Goal: Task Accomplishment & Management: Complete application form

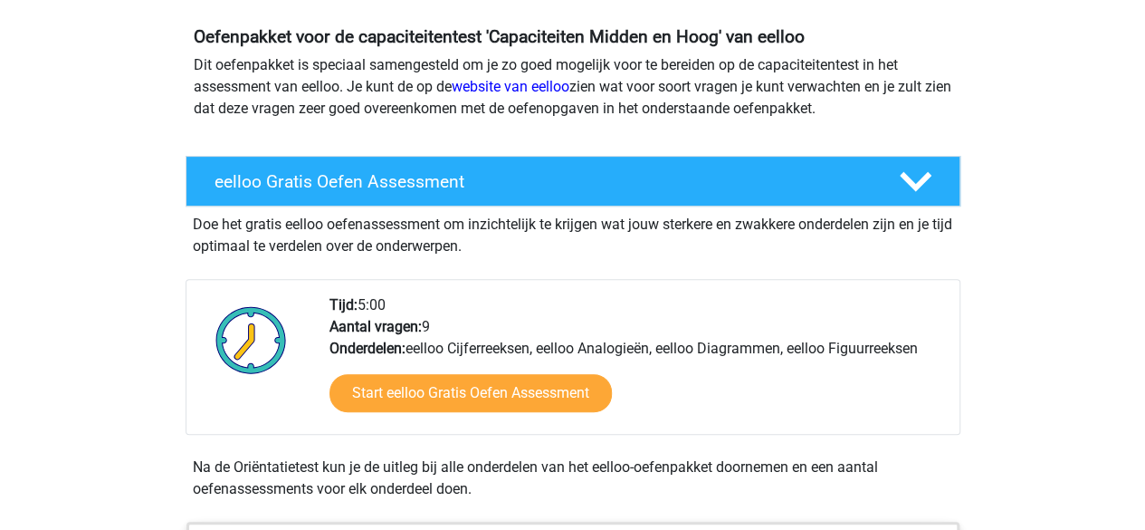
scroll to position [195, 0]
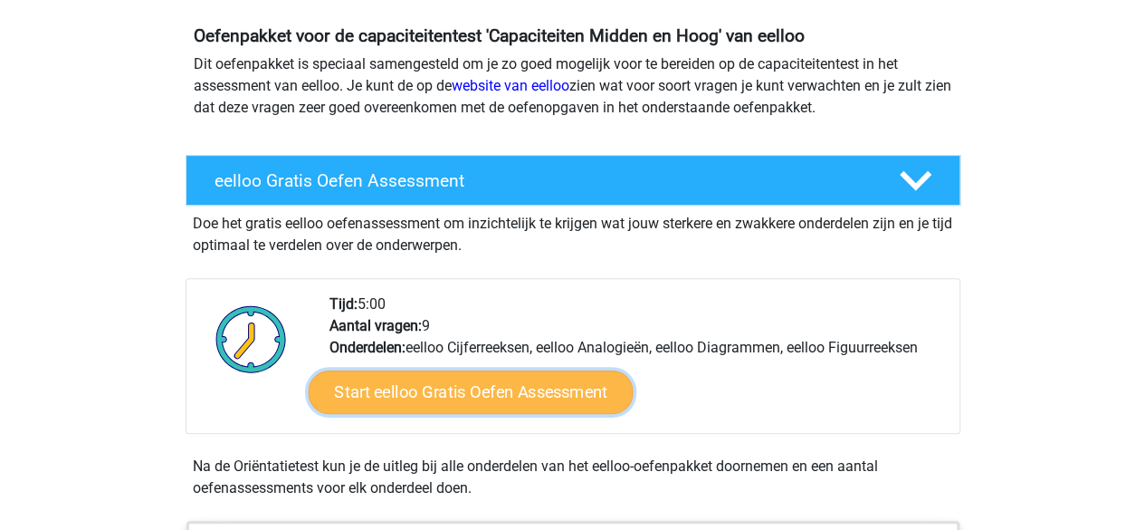
click at [483, 393] on link "Start eelloo Gratis Oefen Assessment" at bounding box center [470, 391] width 325 height 43
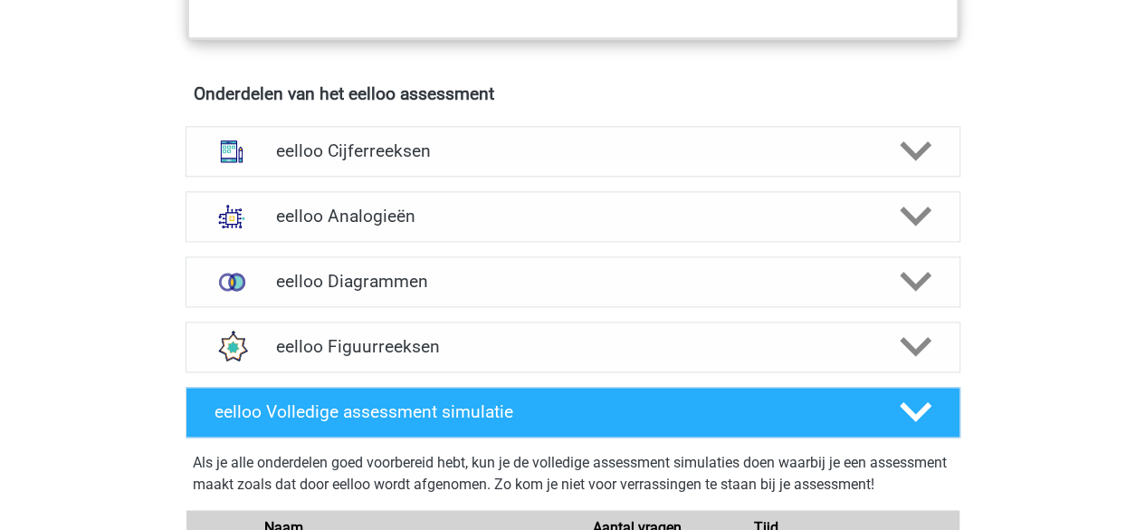
scroll to position [1053, 0]
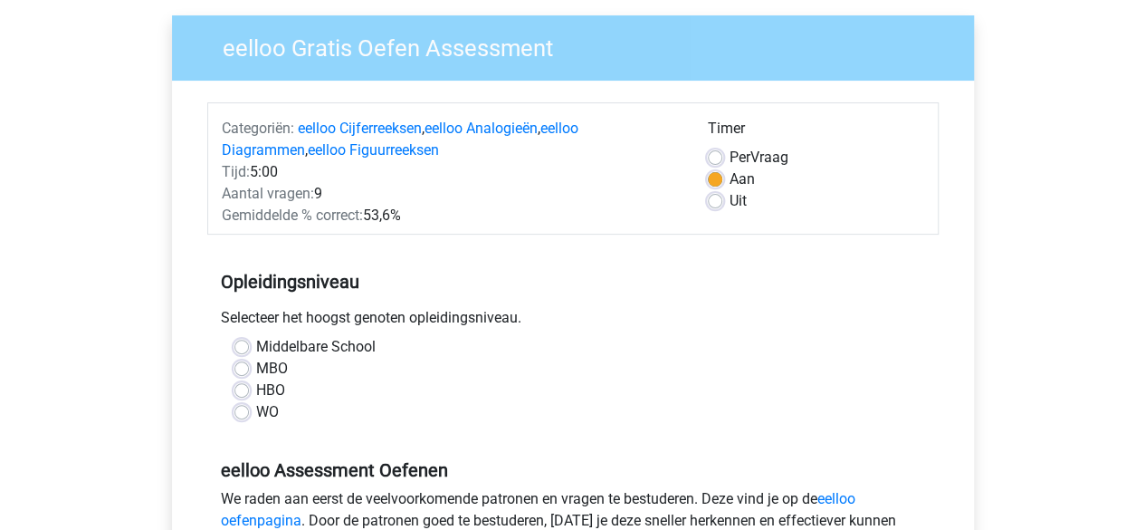
scroll to position [196, 0]
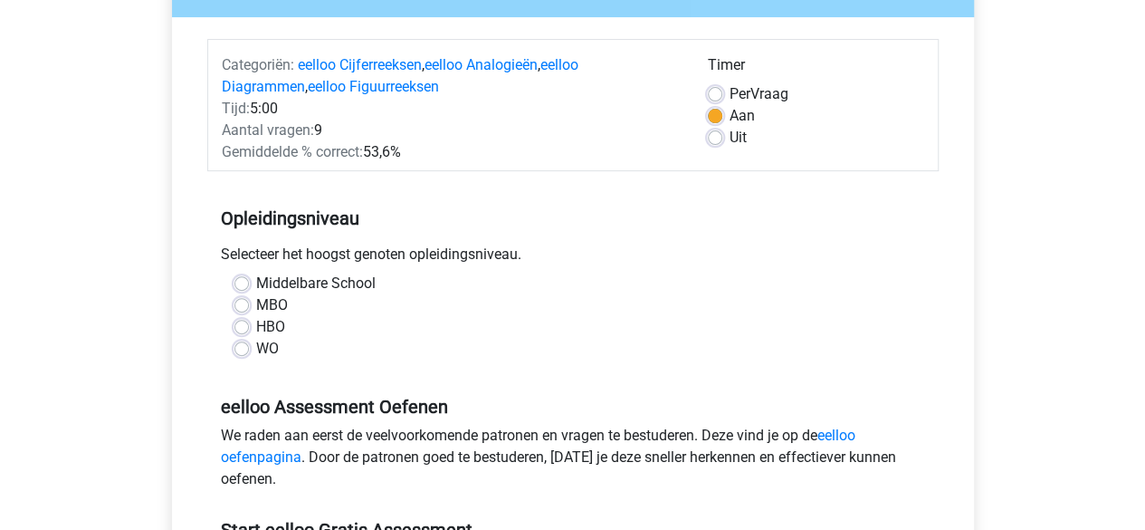
click at [256, 330] on label "HBO" at bounding box center [270, 327] width 29 height 22
click at [245, 330] on input "HBO" at bounding box center [241, 325] width 14 height 18
radio input "true"
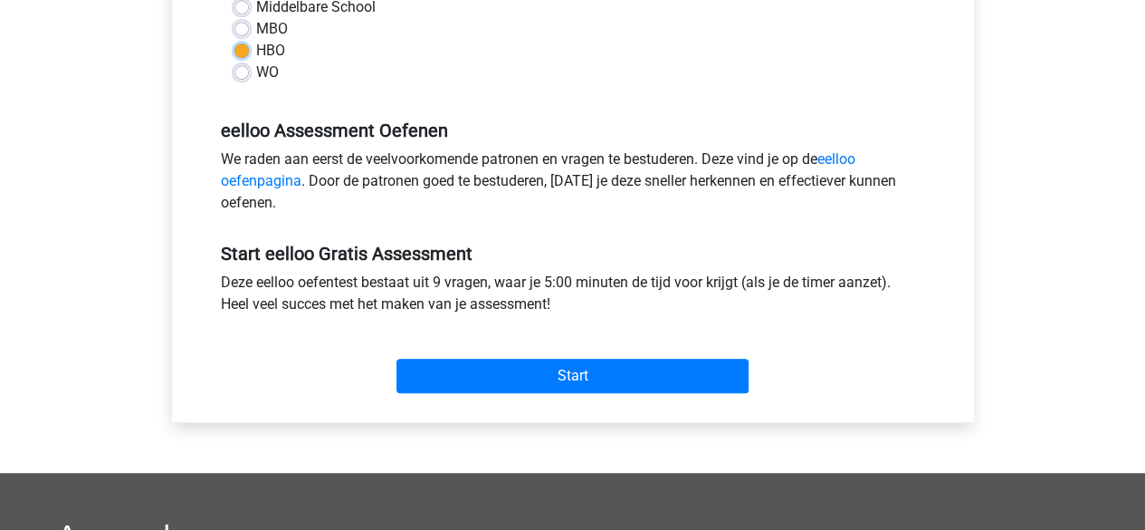
scroll to position [473, 0]
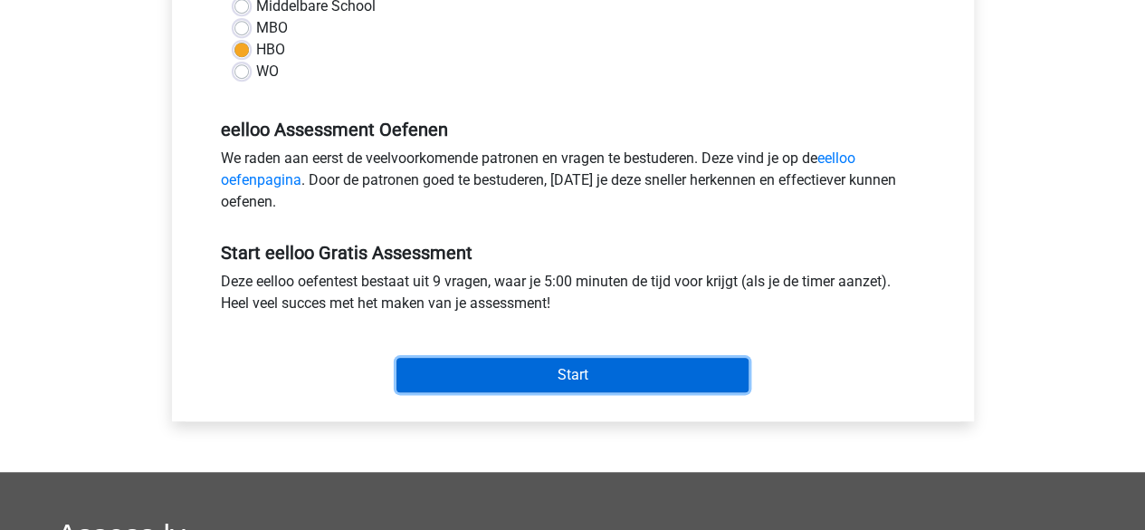
click at [500, 377] on input "Start" at bounding box center [572, 375] width 352 height 34
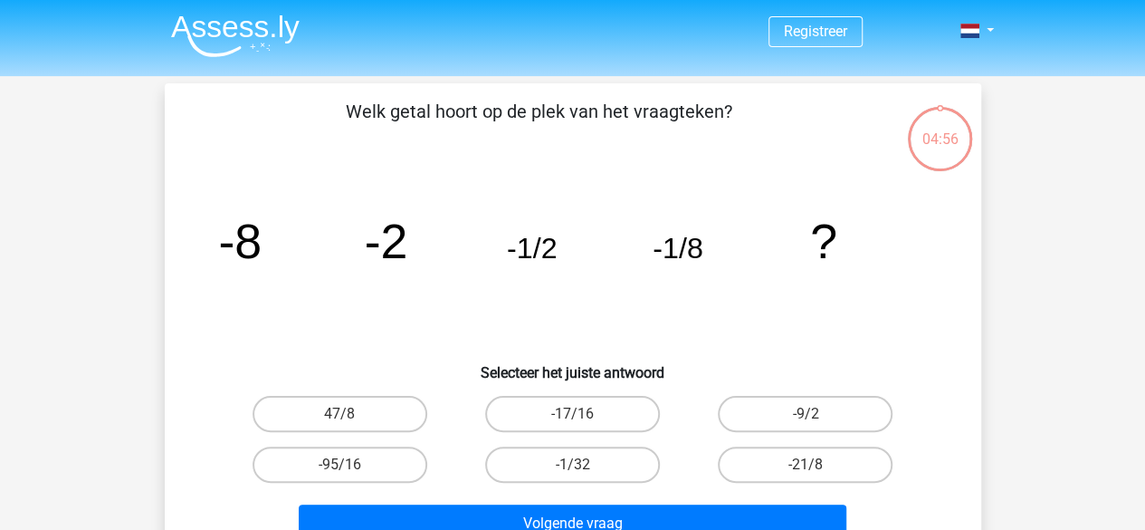
scroll to position [108, 0]
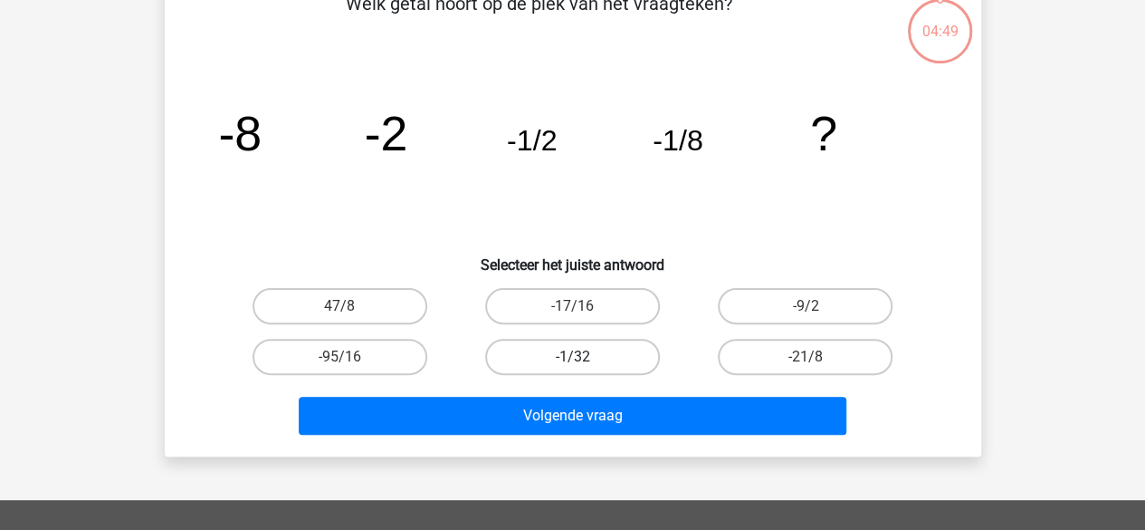
click at [563, 358] on label "-1/32" at bounding box center [572, 357] width 175 height 36
click at [572, 358] on input "-1/32" at bounding box center [578, 363] width 12 height 12
radio input "true"
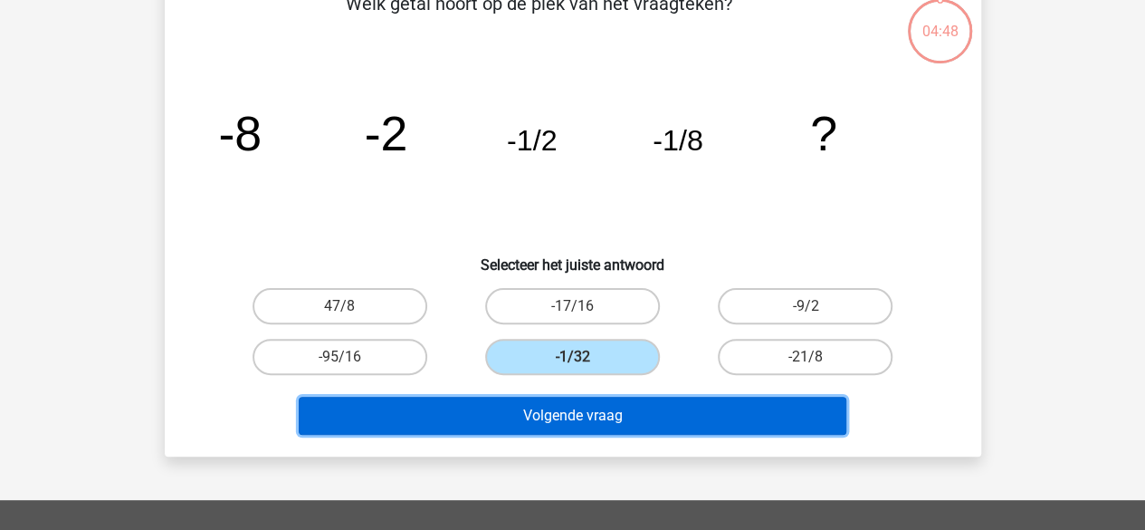
click at [568, 416] on button "Volgende vraag" at bounding box center [573, 415] width 548 height 38
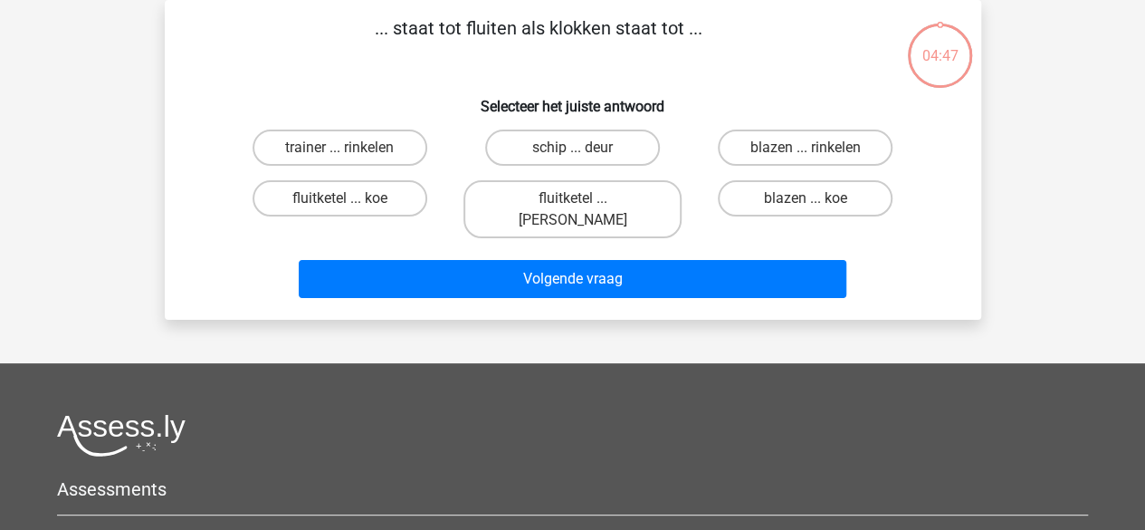
scroll to position [0, 0]
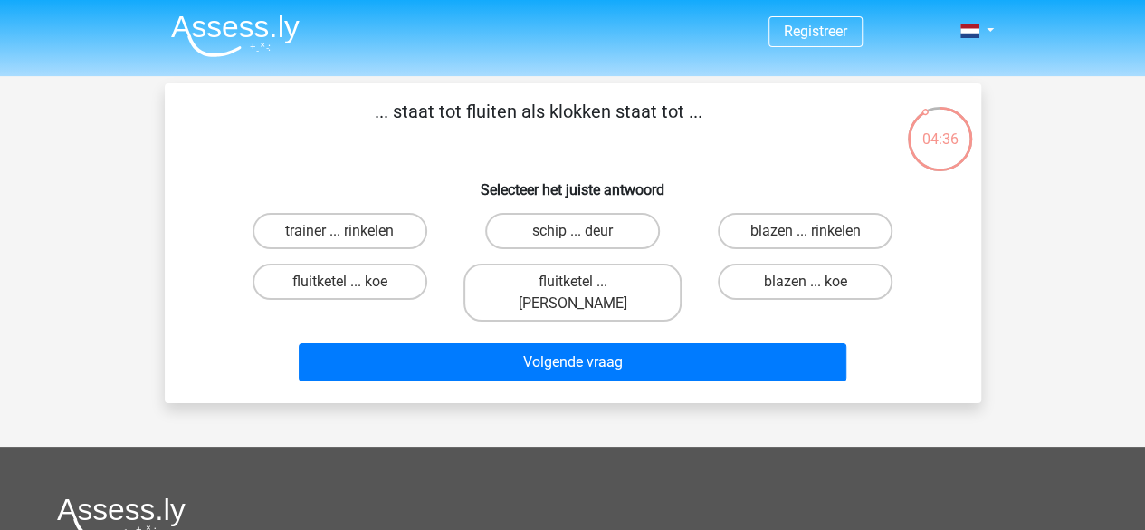
click at [574, 285] on input "fluitketel ... luiden" at bounding box center [578, 288] width 12 height 12
radio input "true"
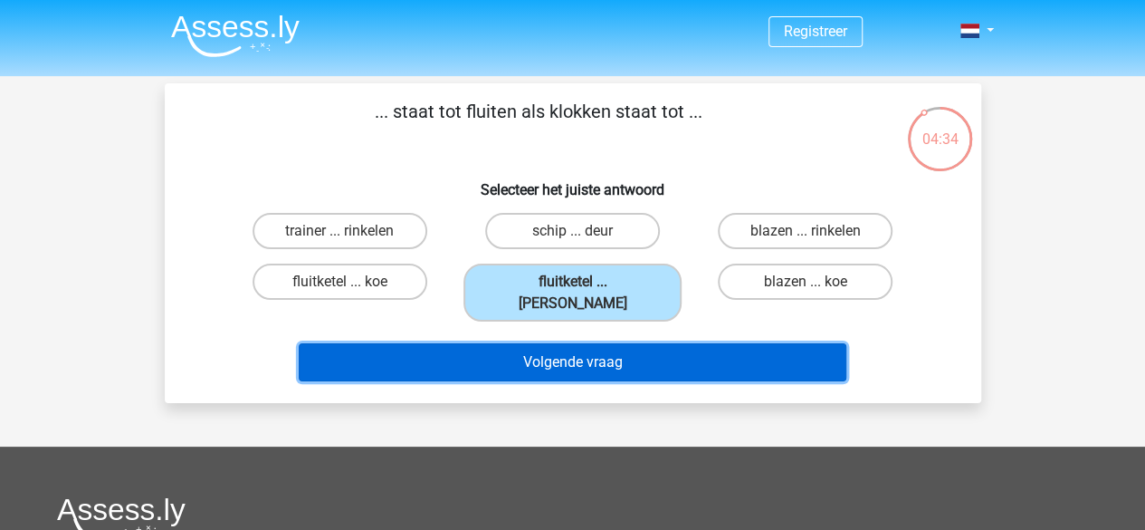
click at [553, 349] on button "Volgende vraag" at bounding box center [573, 362] width 548 height 38
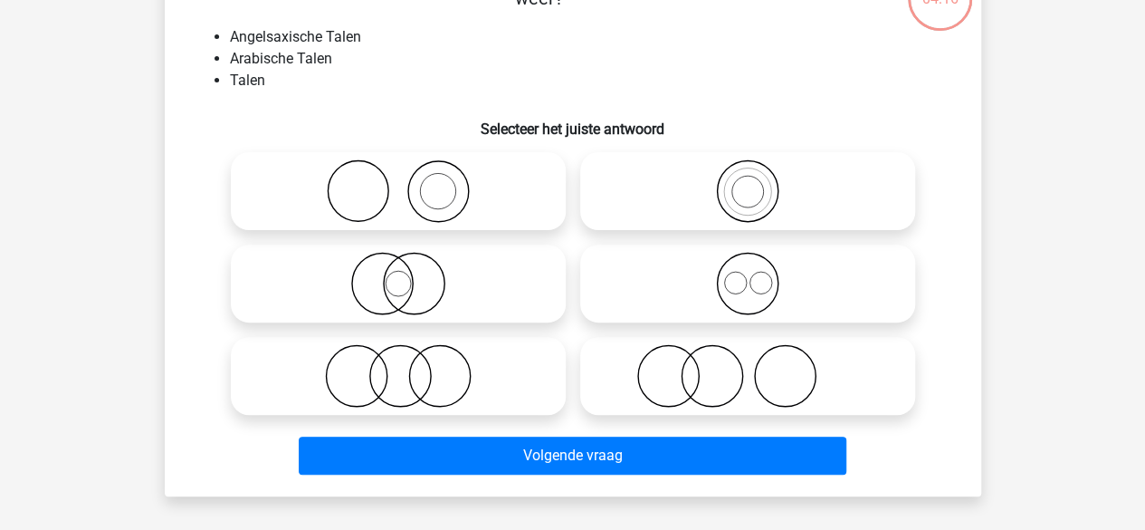
scroll to position [141, 0]
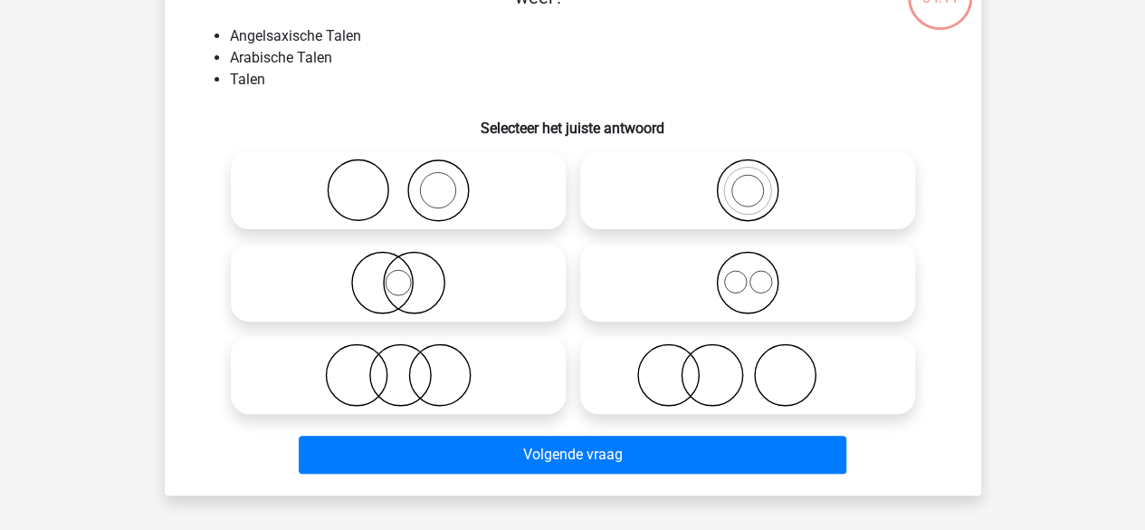
click at [703, 307] on icon at bounding box center [748, 282] width 320 height 63
click at [748, 273] on input "radio" at bounding box center [754, 268] width 12 height 12
radio input "true"
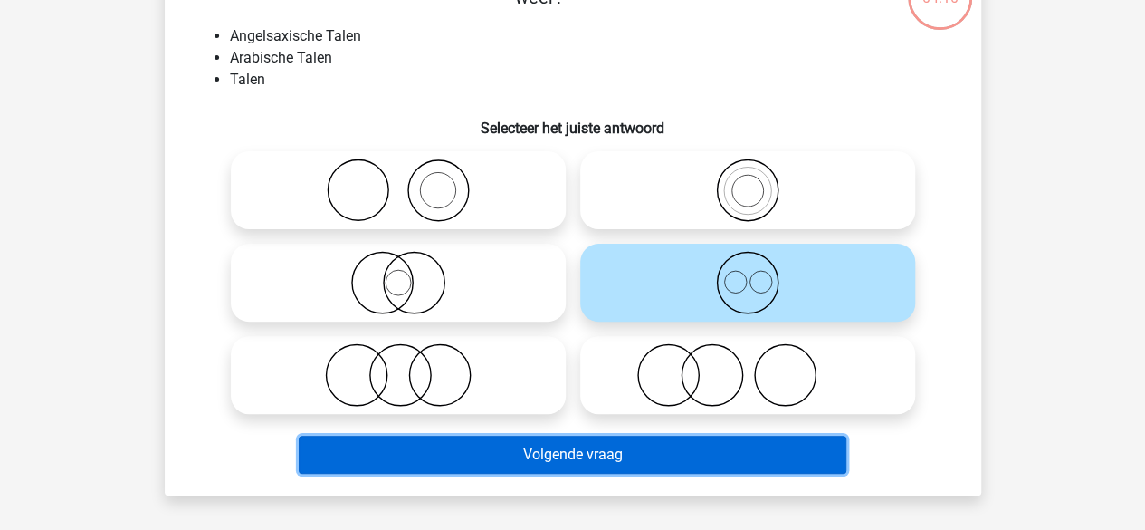
click at [586, 460] on button "Volgende vraag" at bounding box center [573, 454] width 548 height 38
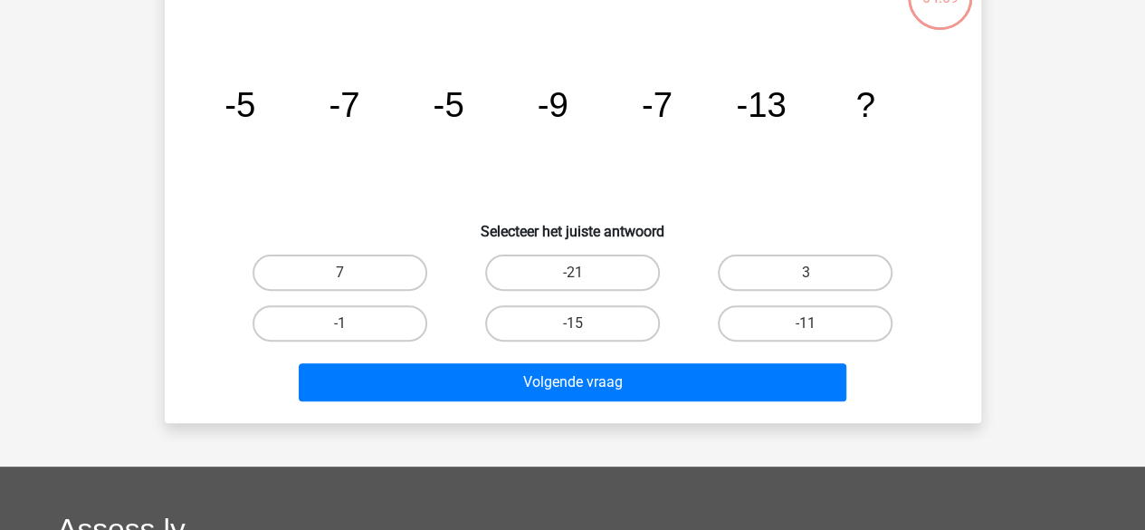
scroll to position [83, 0]
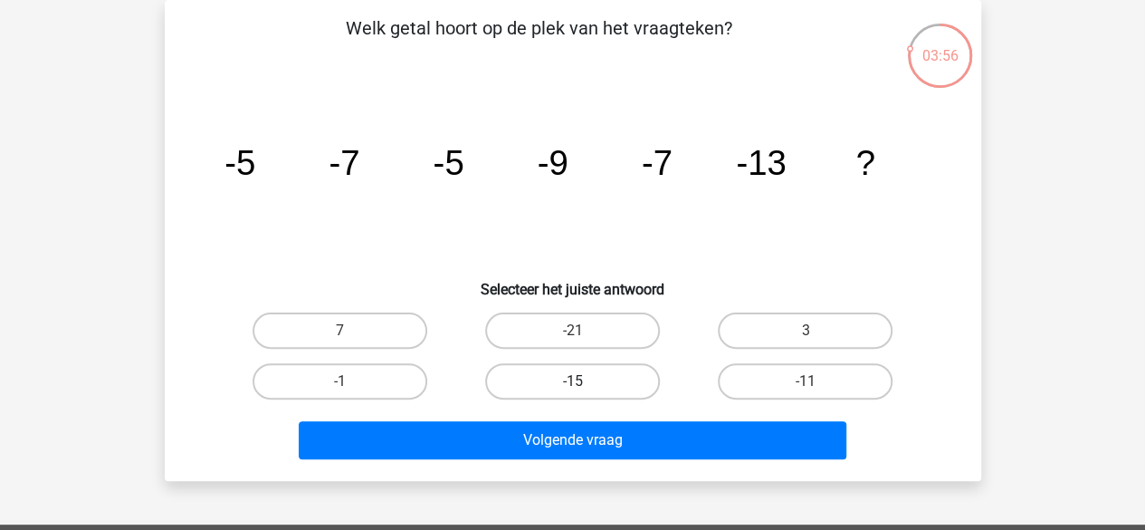
click at [530, 381] on label "-15" at bounding box center [572, 381] width 175 height 36
click at [572, 381] on input "-15" at bounding box center [578, 387] width 12 height 12
radio input "true"
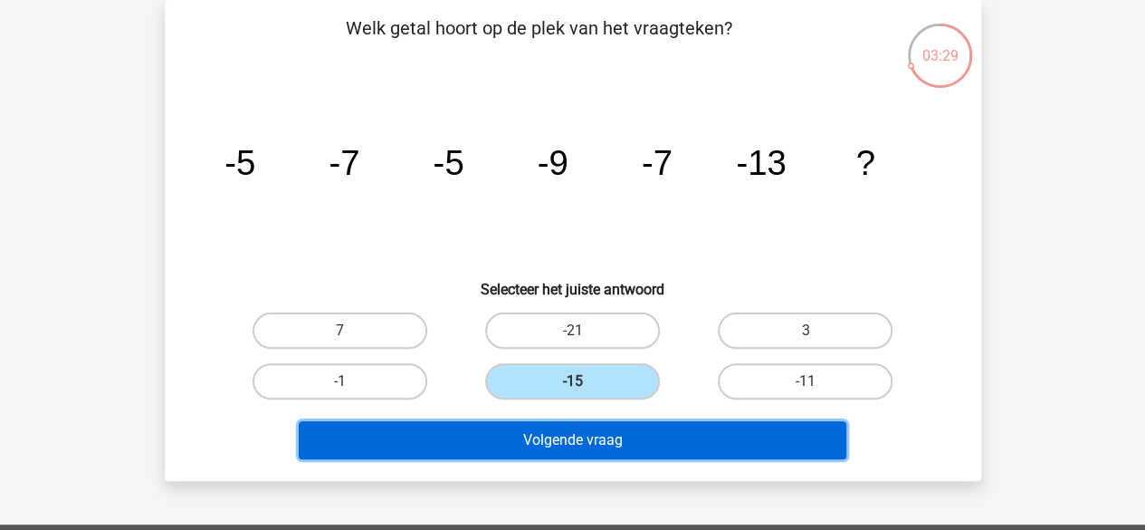
click at [572, 443] on button "Volgende vraag" at bounding box center [573, 440] width 548 height 38
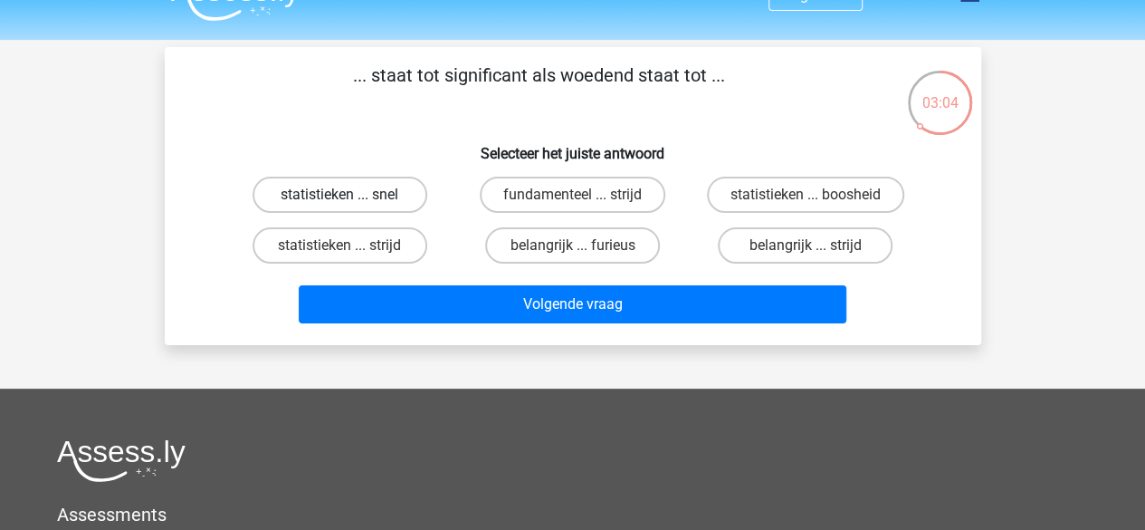
scroll to position [37, 0]
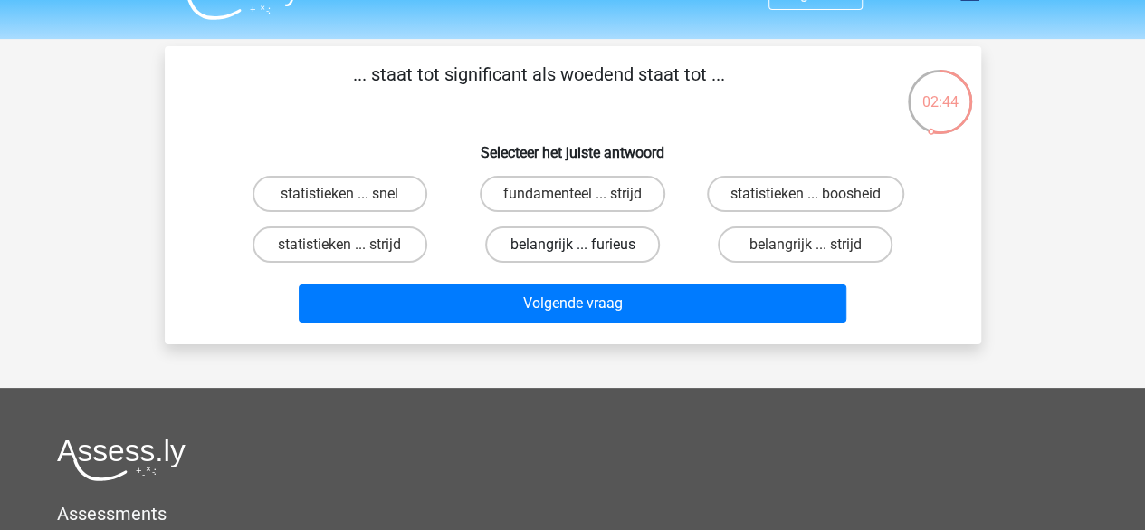
click at [615, 247] on label "belangrijk ... furieus" at bounding box center [572, 244] width 175 height 36
click at [584, 247] on input "belangrijk ... furieus" at bounding box center [578, 250] width 12 height 12
radio input "true"
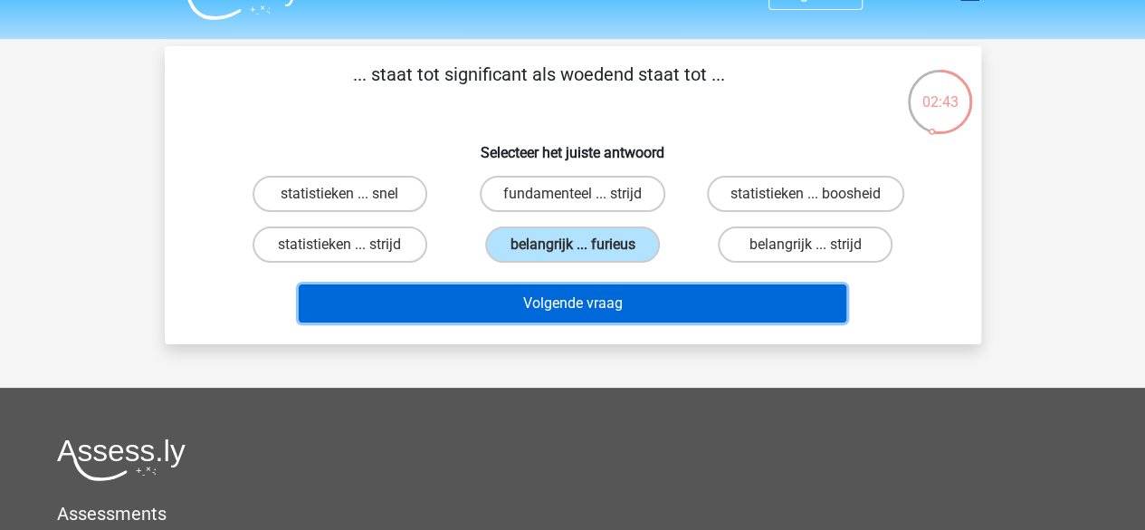
click at [593, 301] on button "Volgende vraag" at bounding box center [573, 303] width 548 height 38
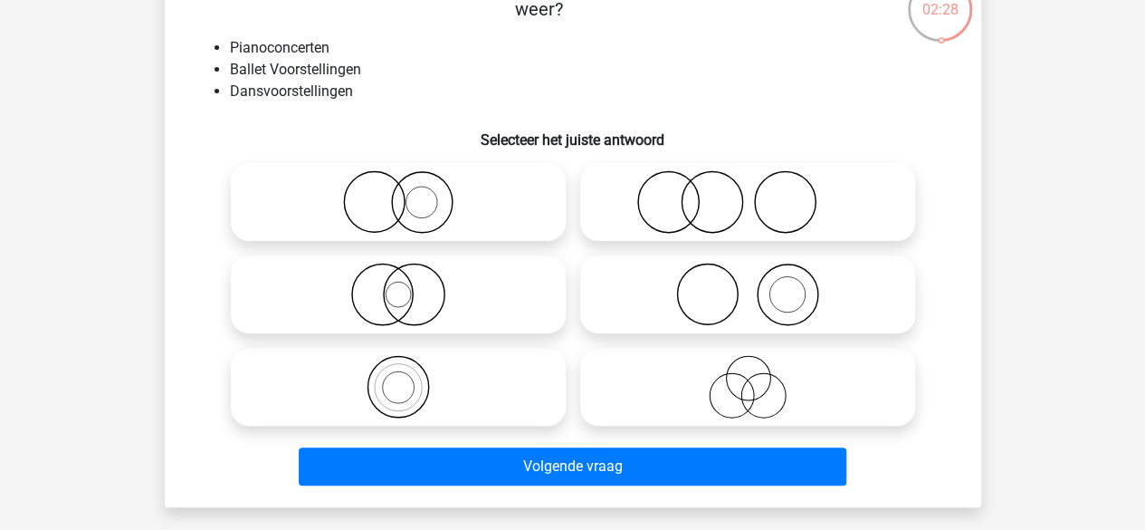
scroll to position [130, 0]
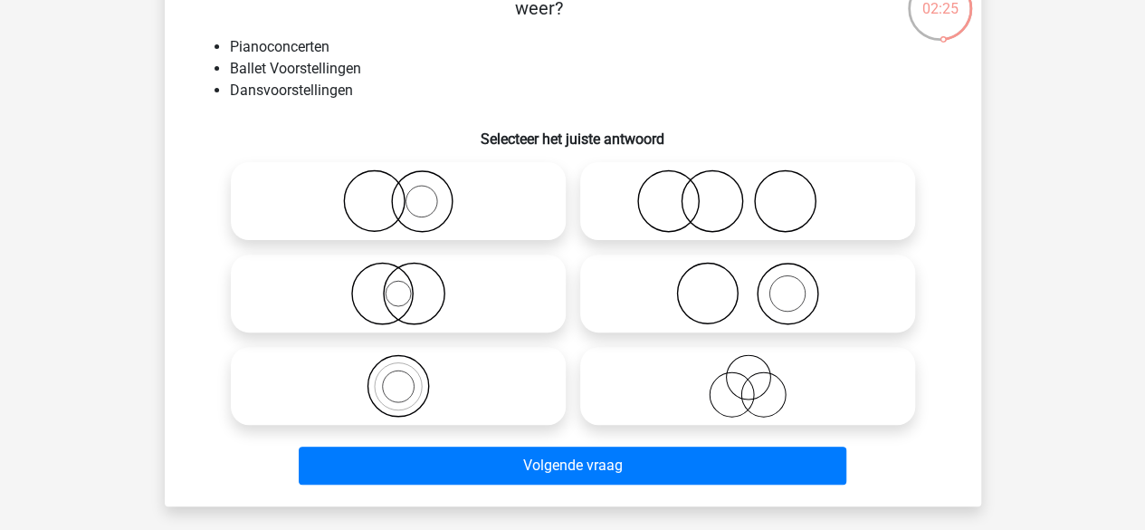
click at [473, 189] on icon at bounding box center [398, 200] width 320 height 63
click at [410, 189] on input "radio" at bounding box center [404, 186] width 12 height 12
radio input "true"
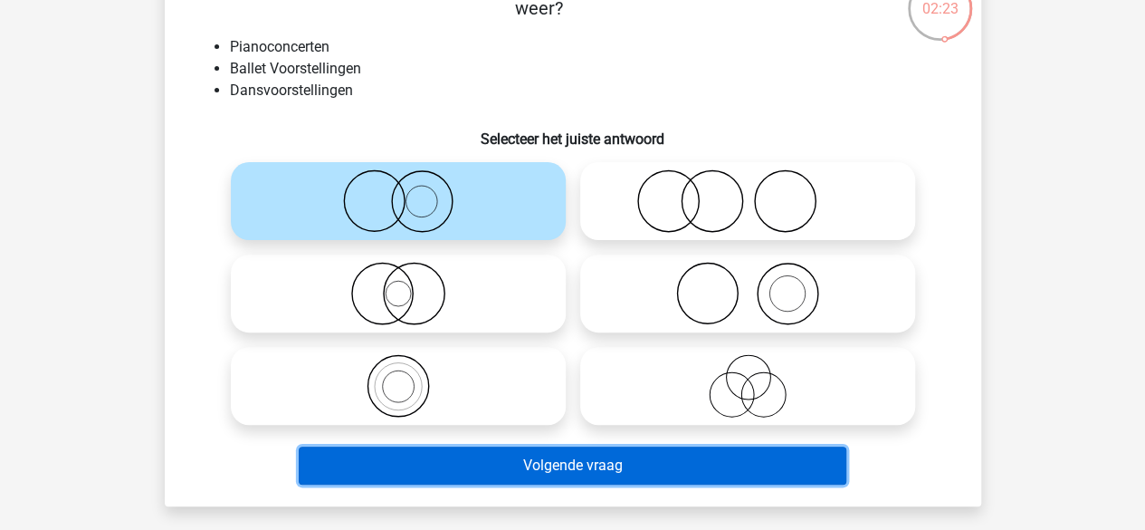
click at [549, 469] on button "Volgende vraag" at bounding box center [573, 465] width 548 height 38
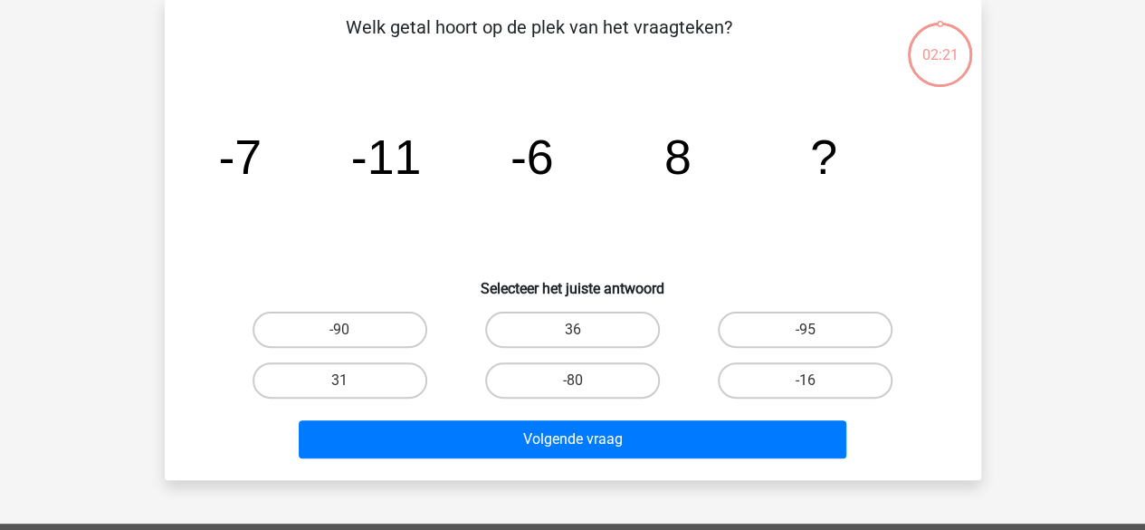
scroll to position [83, 0]
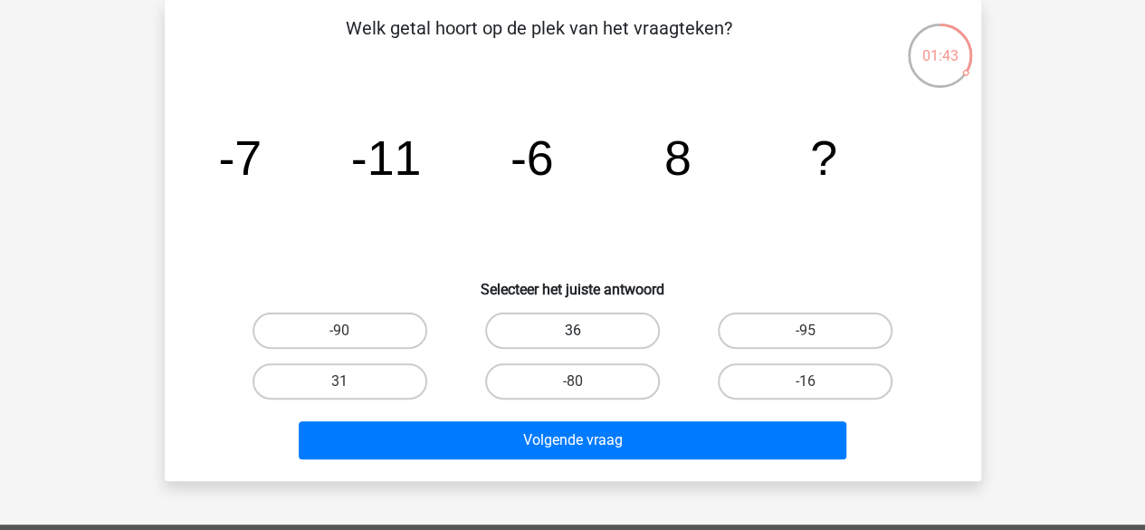
click at [616, 329] on label "36" at bounding box center [572, 330] width 175 height 36
click at [584, 330] on input "36" at bounding box center [578, 336] width 12 height 12
radio input "true"
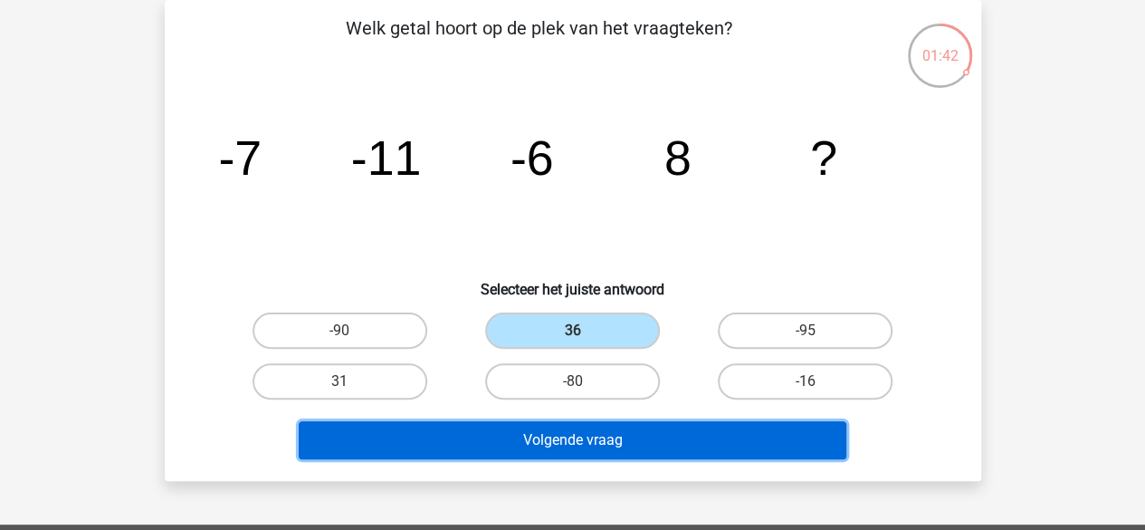
click at [605, 441] on button "Volgende vraag" at bounding box center [573, 440] width 548 height 38
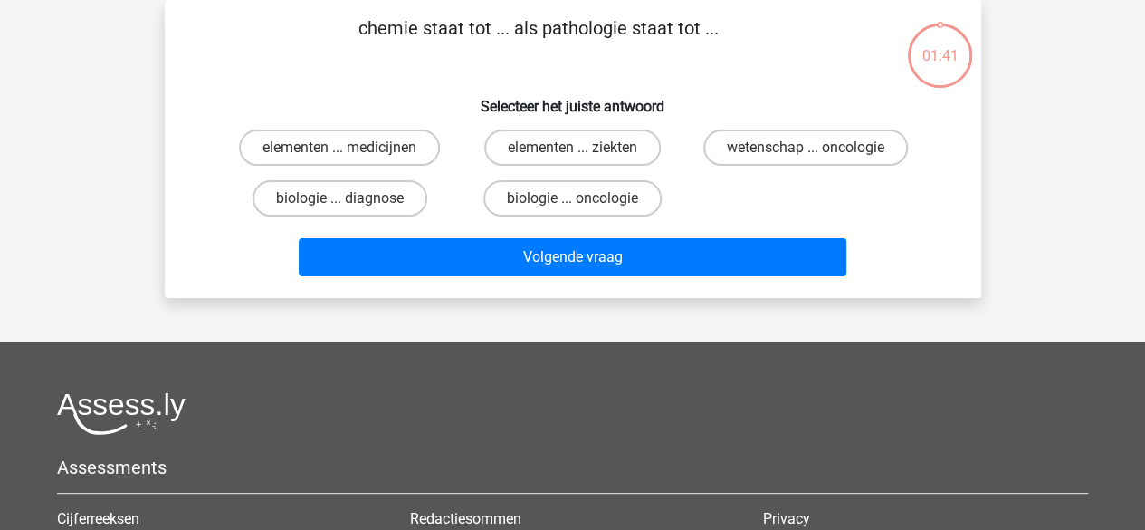
scroll to position [0, 0]
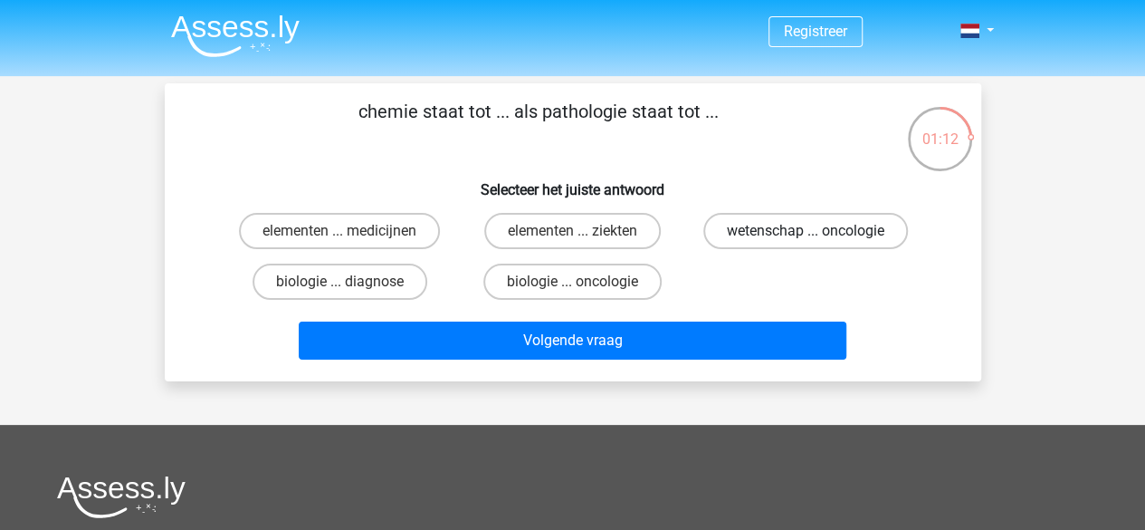
click at [759, 238] on label "wetenschap ... oncologie" at bounding box center [805, 231] width 205 height 36
click at [806, 238] on input "wetenschap ... oncologie" at bounding box center [812, 237] width 12 height 12
radio input "true"
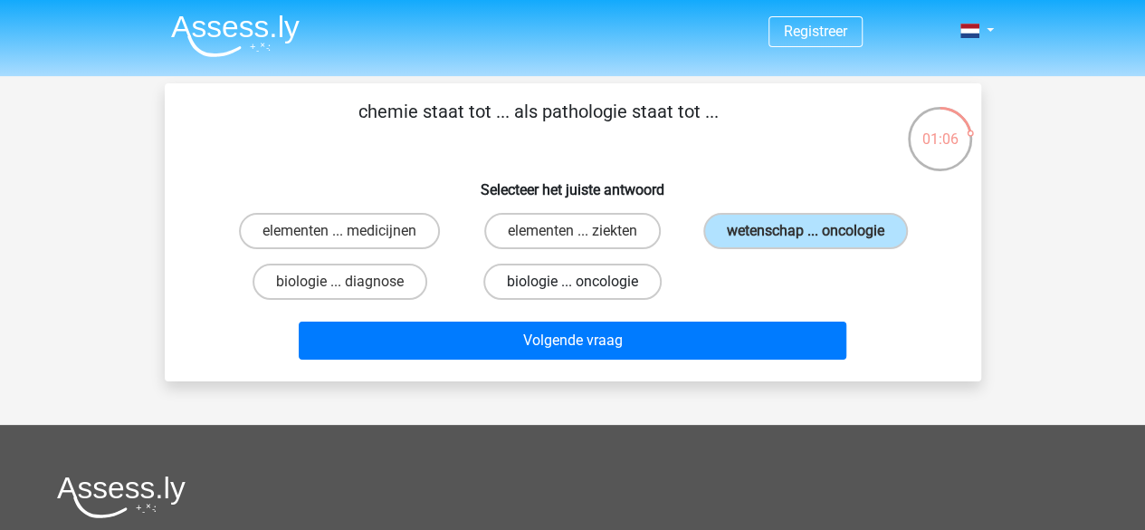
click at [588, 292] on label "biologie ... oncologie" at bounding box center [572, 281] width 178 height 36
click at [584, 292] on input "biologie ... oncologie" at bounding box center [578, 288] width 12 height 12
radio input "true"
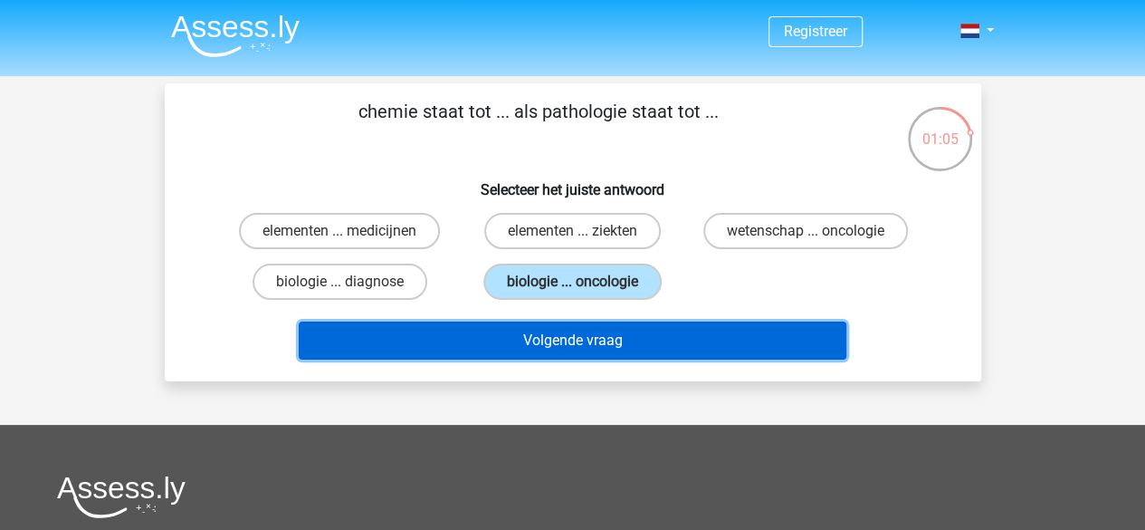
click at [588, 326] on button "Volgende vraag" at bounding box center [573, 340] width 548 height 38
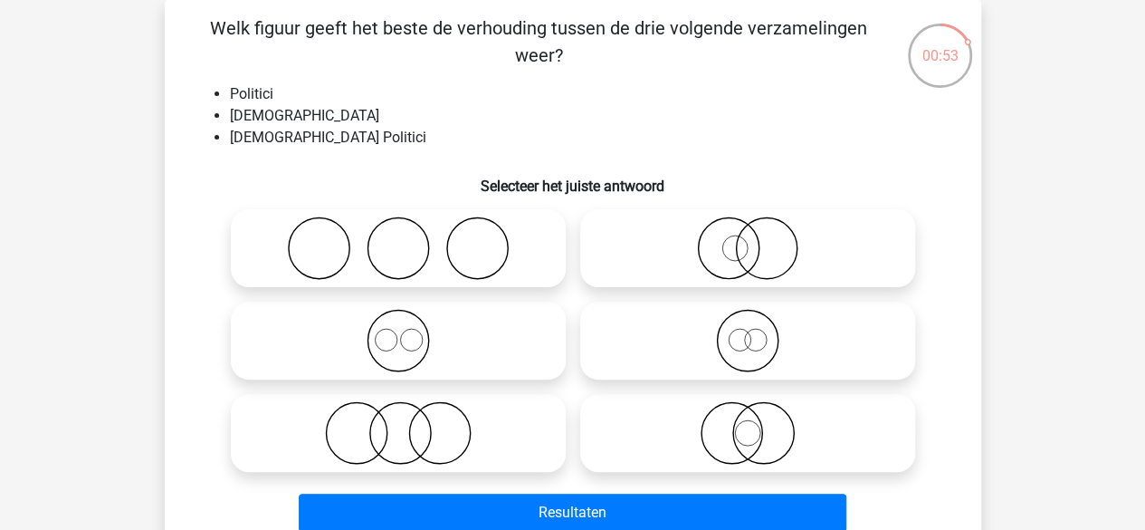
scroll to position [117, 0]
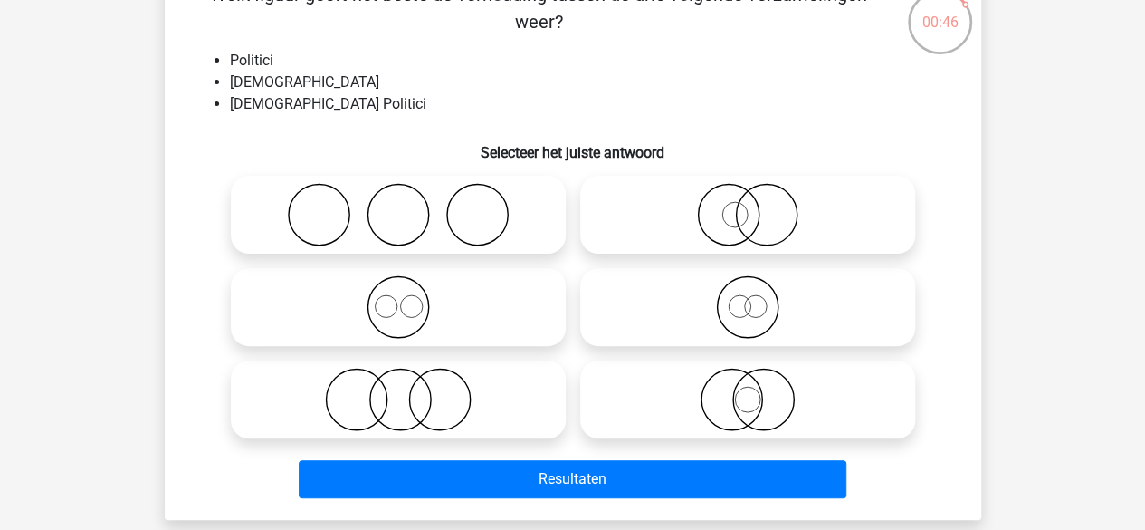
click at [677, 419] on icon at bounding box center [748, 399] width 320 height 63
click at [748, 390] on input "radio" at bounding box center [754, 384] width 12 height 12
radio input "true"
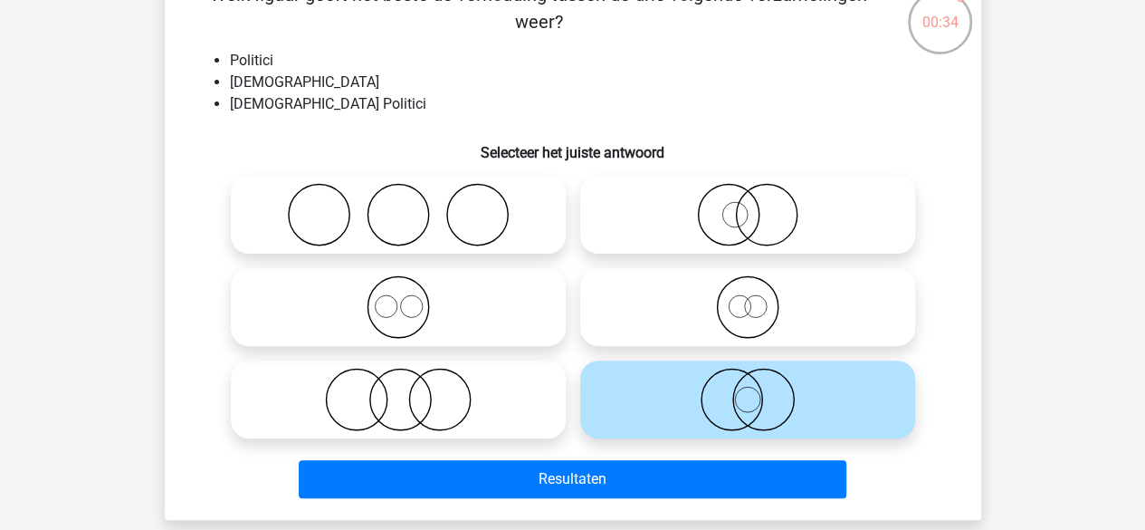
click at [760, 205] on icon at bounding box center [748, 214] width 320 height 63
click at [760, 205] on input "radio" at bounding box center [754, 200] width 12 height 12
radio input "true"
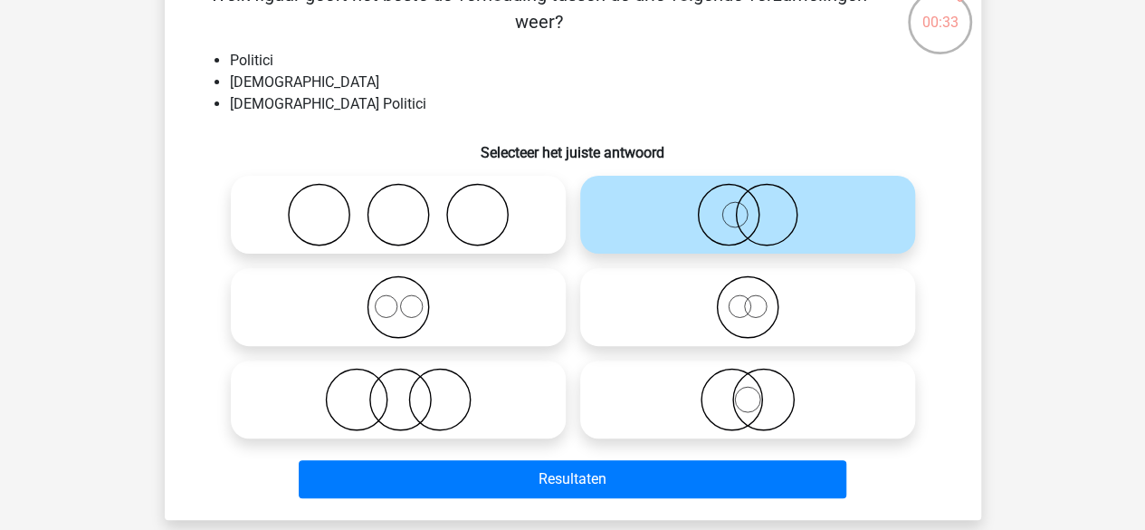
click at [759, 389] on icon at bounding box center [748, 399] width 320 height 63
click at [759, 389] on input "radio" at bounding box center [754, 384] width 12 height 12
radio input "true"
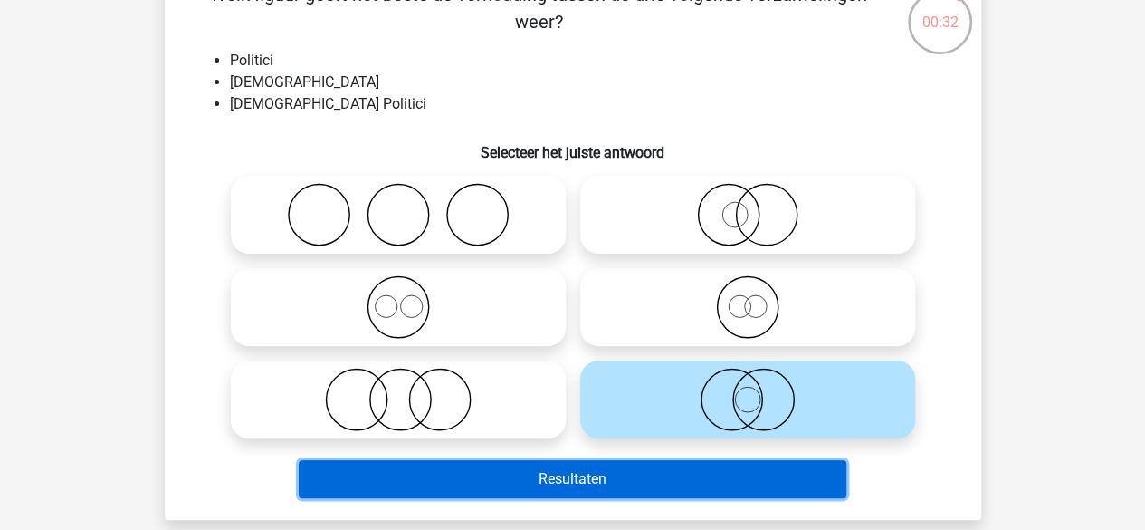
click at [692, 484] on button "Resultaten" at bounding box center [573, 479] width 548 height 38
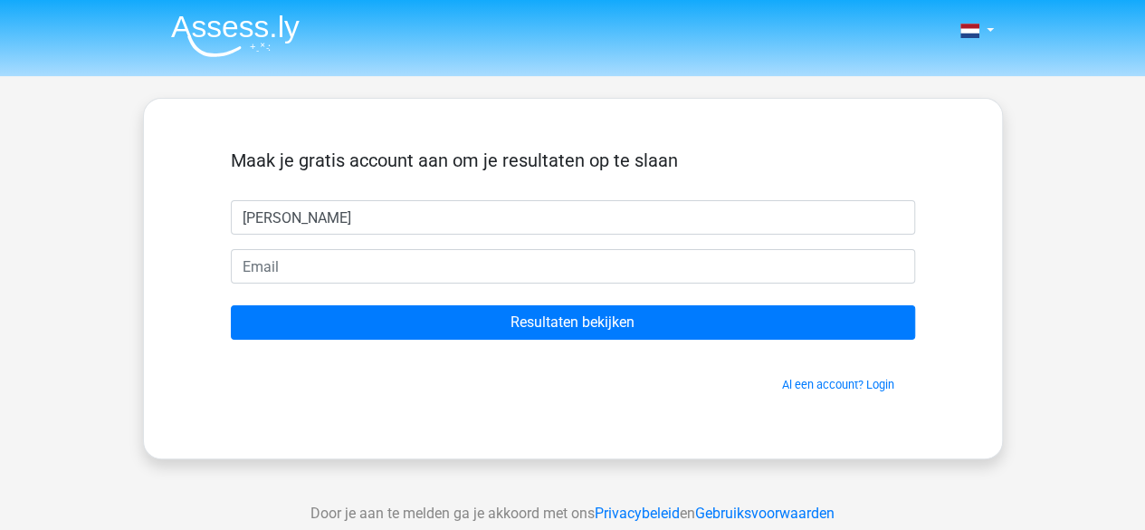
type input "[PERSON_NAME]"
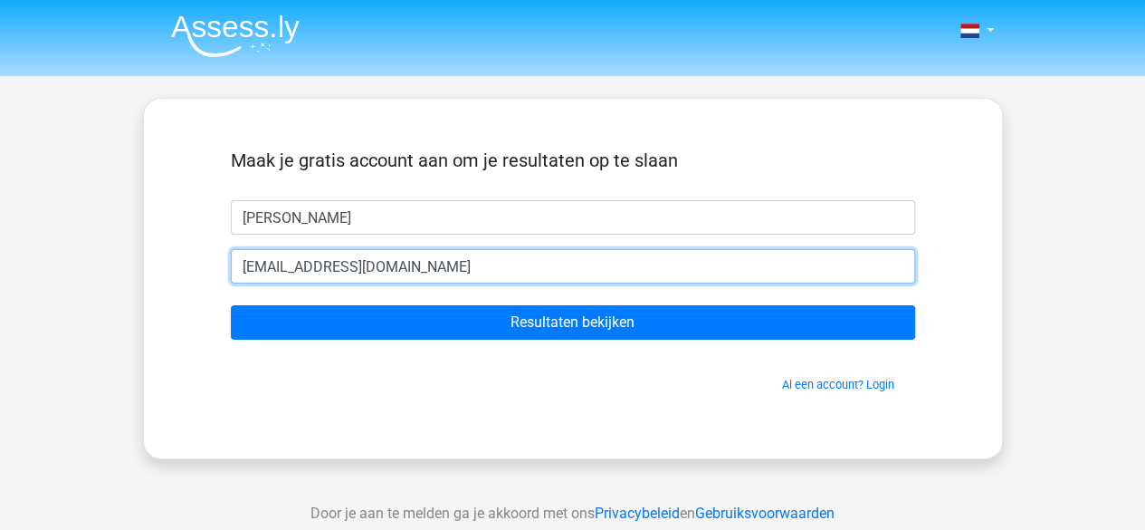
type input "[EMAIL_ADDRESS][DOMAIN_NAME]"
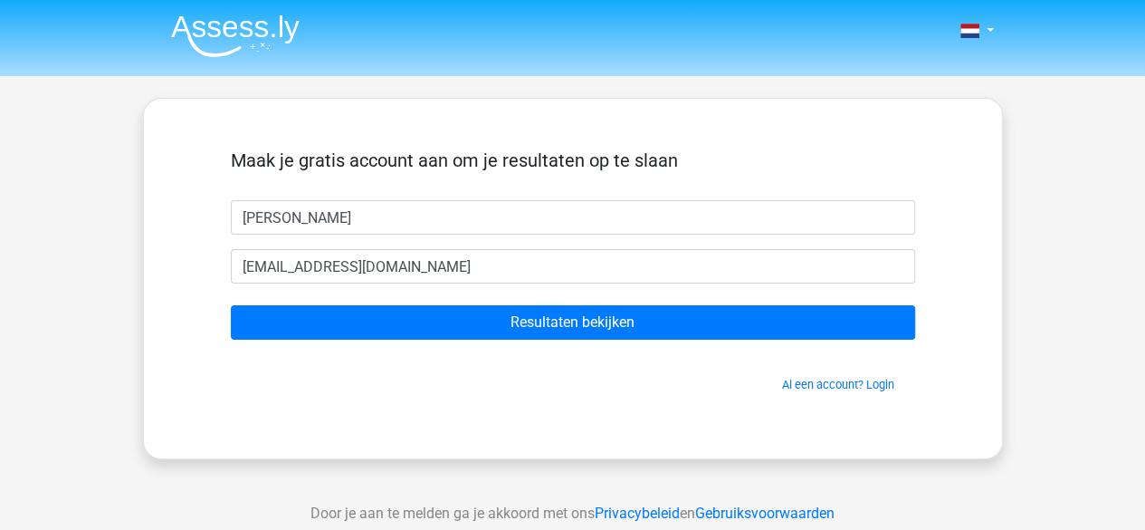
click at [639, 303] on form "Maak je gratis account aan om je resultaten op te slaan Myrthe Bonnema Myrthe.b…" at bounding box center [573, 271] width 684 height 244
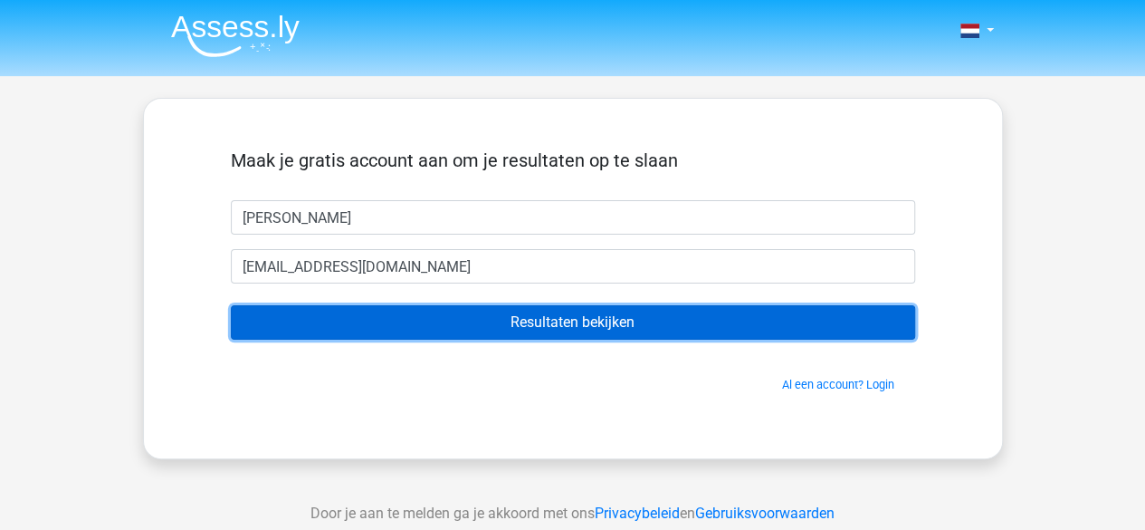
click at [637, 319] on input "Resultaten bekijken" at bounding box center [573, 322] width 684 height 34
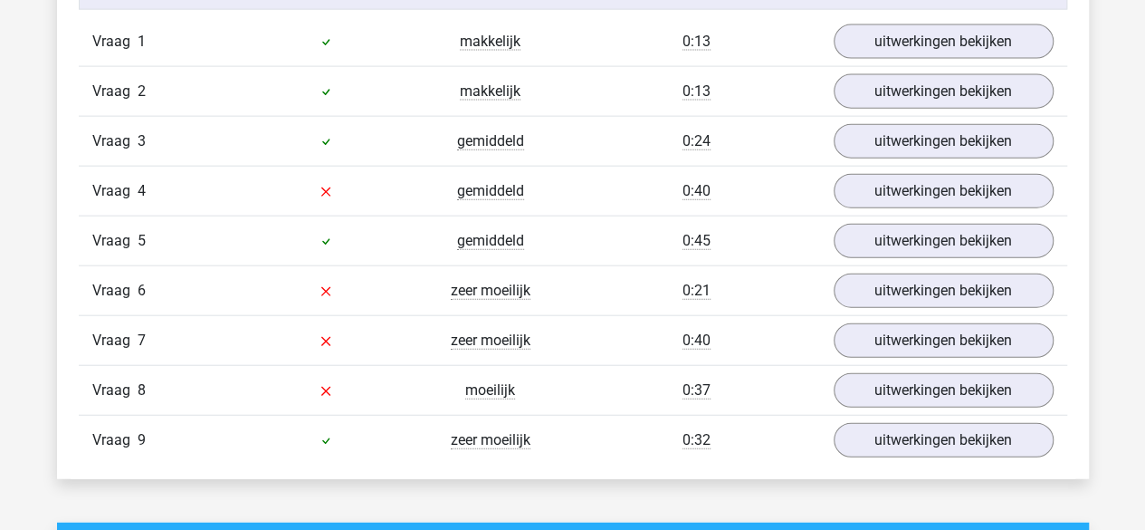
scroll to position [2049, 0]
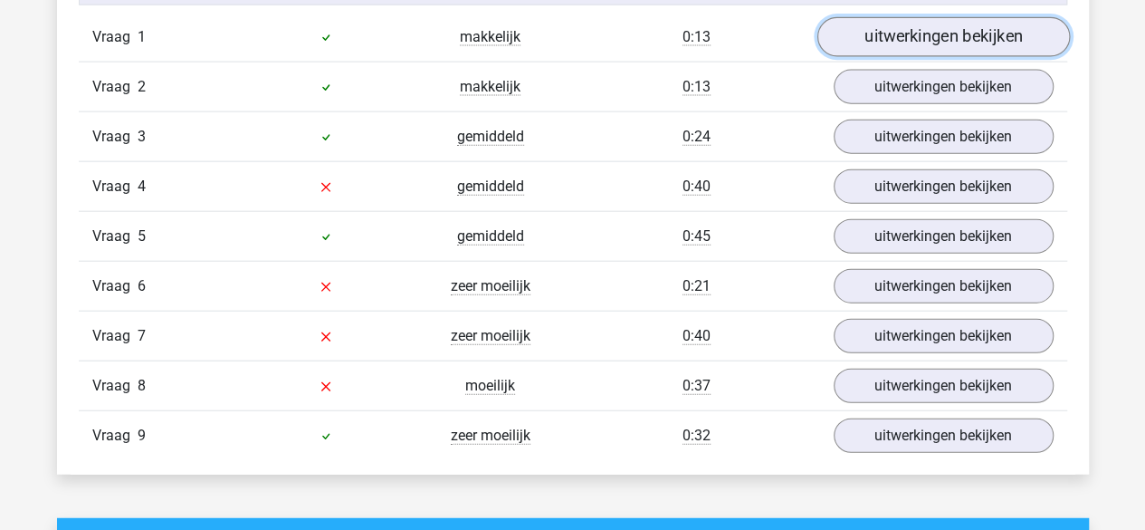
click at [965, 41] on link "uitwerkingen bekijken" at bounding box center [943, 37] width 253 height 40
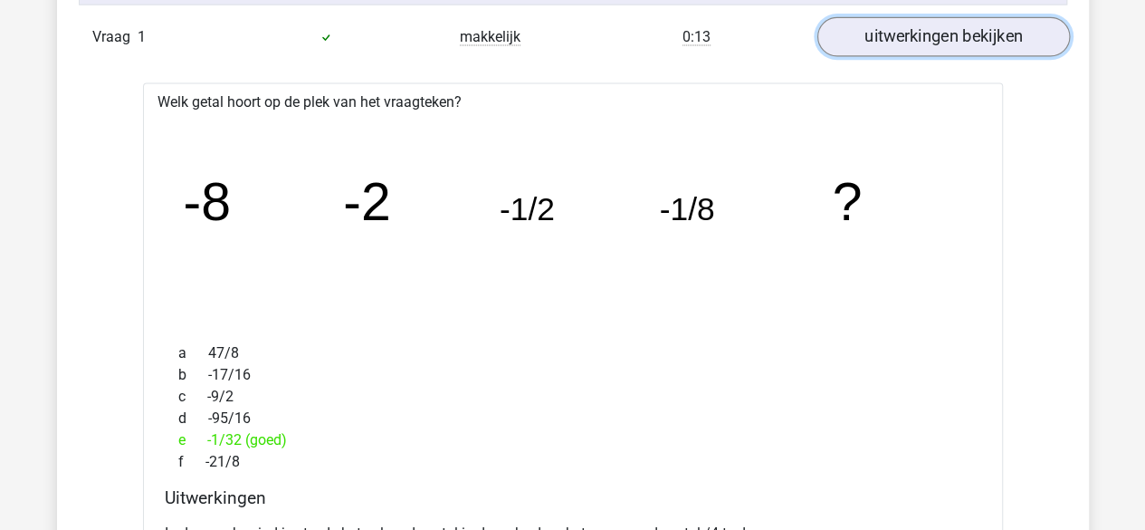
click at [928, 37] on link "uitwerkingen bekijken" at bounding box center [943, 37] width 253 height 40
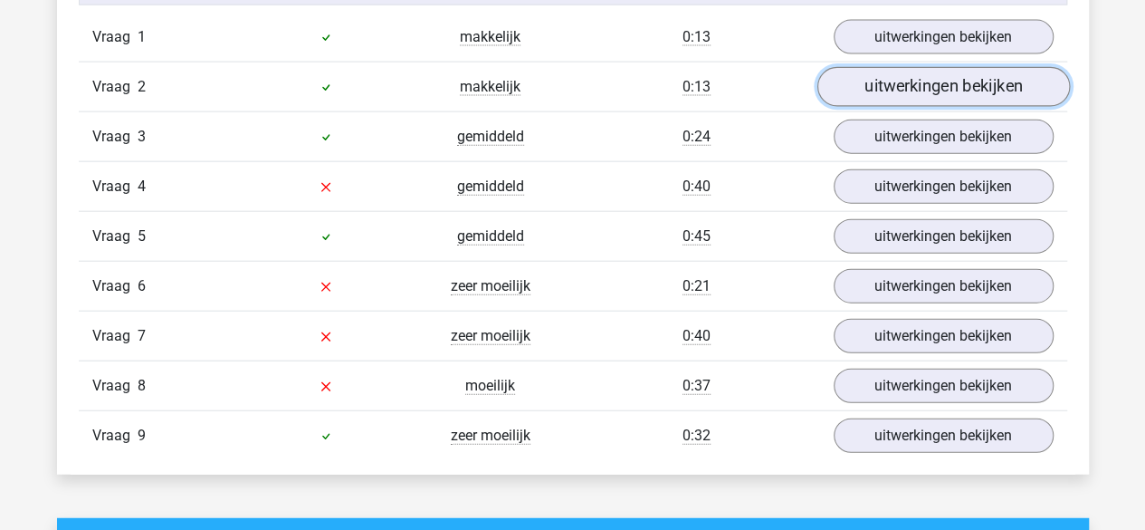
click at [923, 78] on link "uitwerkingen bekijken" at bounding box center [943, 87] width 253 height 40
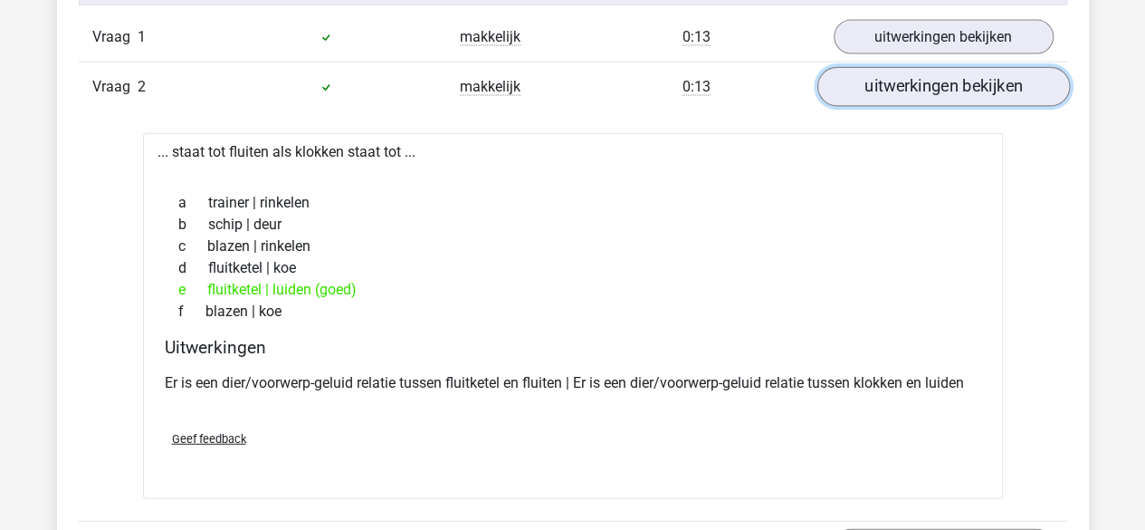
click at [923, 78] on link "uitwerkingen bekijken" at bounding box center [943, 87] width 253 height 40
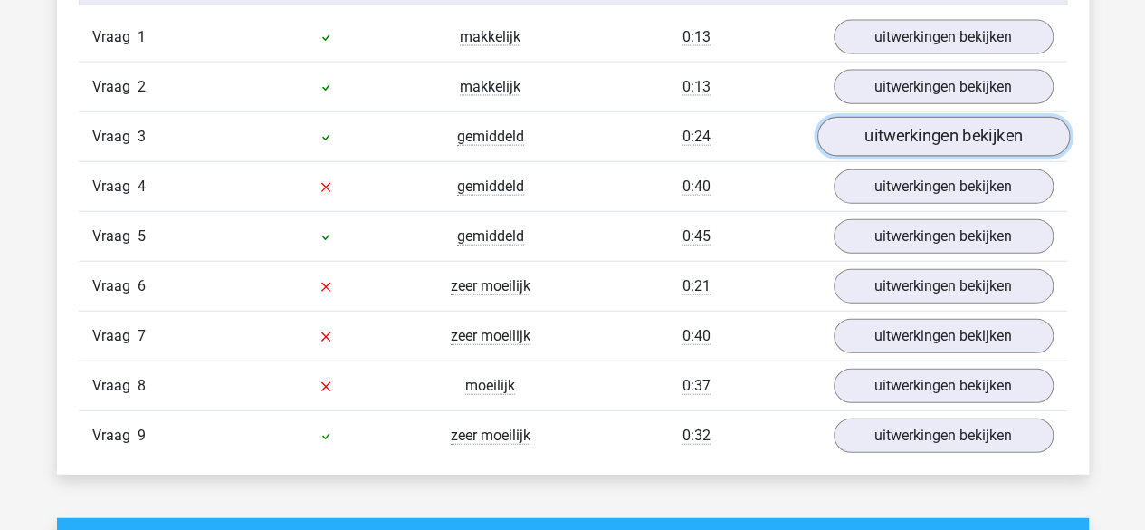
click at [925, 127] on link "uitwerkingen bekijken" at bounding box center [943, 137] width 253 height 40
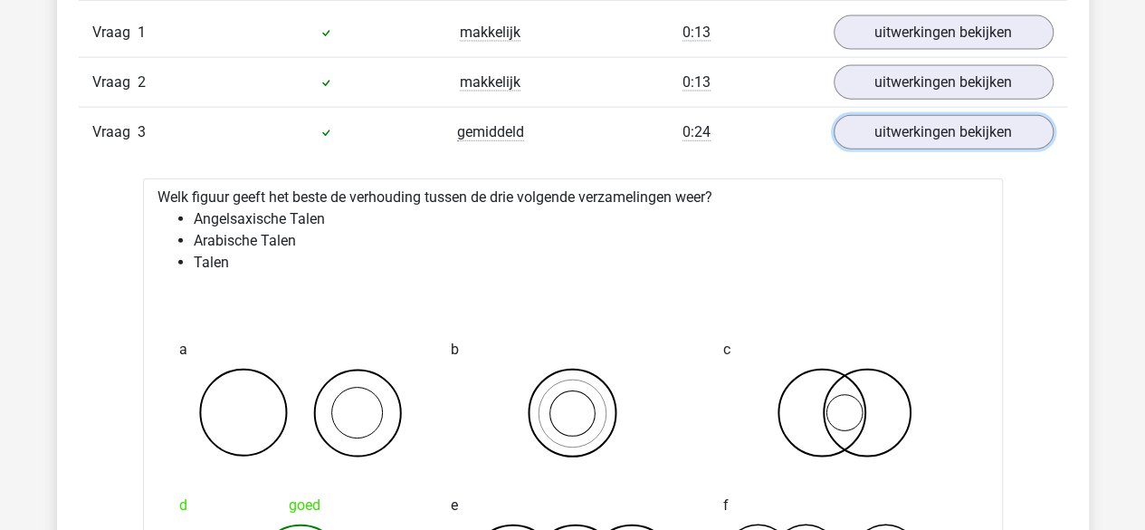
scroll to position [2047, 0]
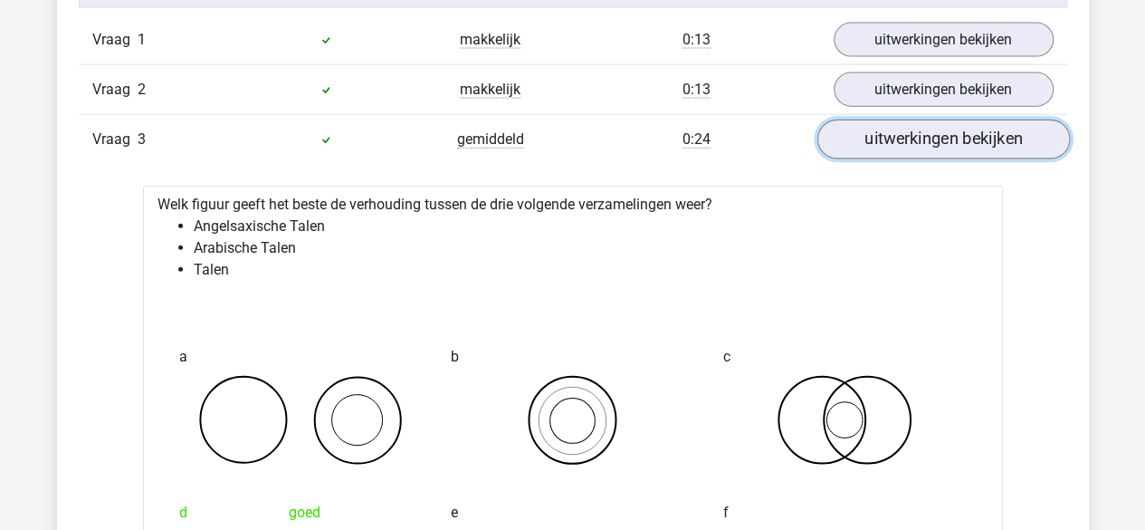
click at [926, 145] on link "uitwerkingen bekijken" at bounding box center [943, 139] width 253 height 40
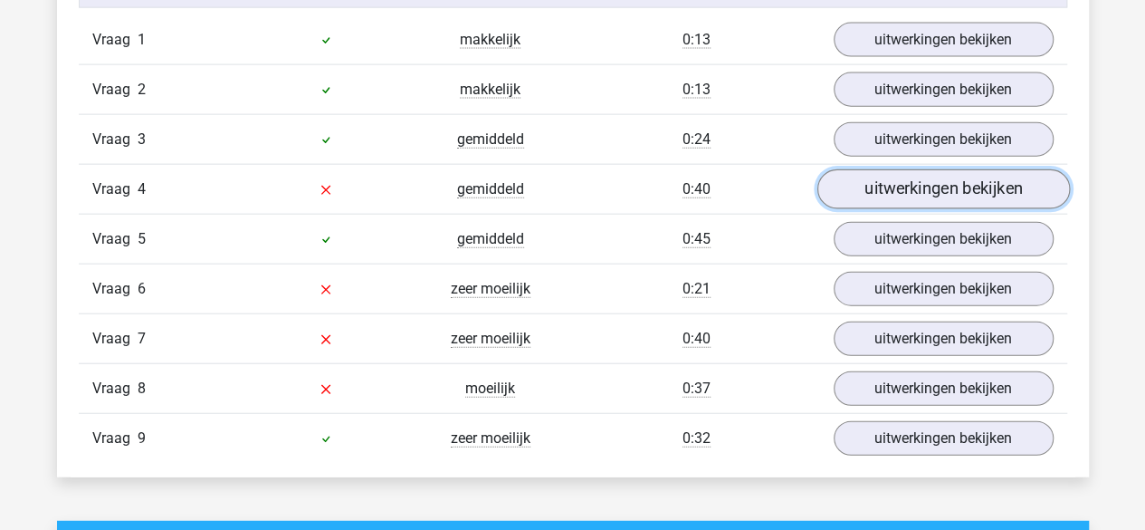
click at [927, 180] on link "uitwerkingen bekijken" at bounding box center [943, 189] width 253 height 40
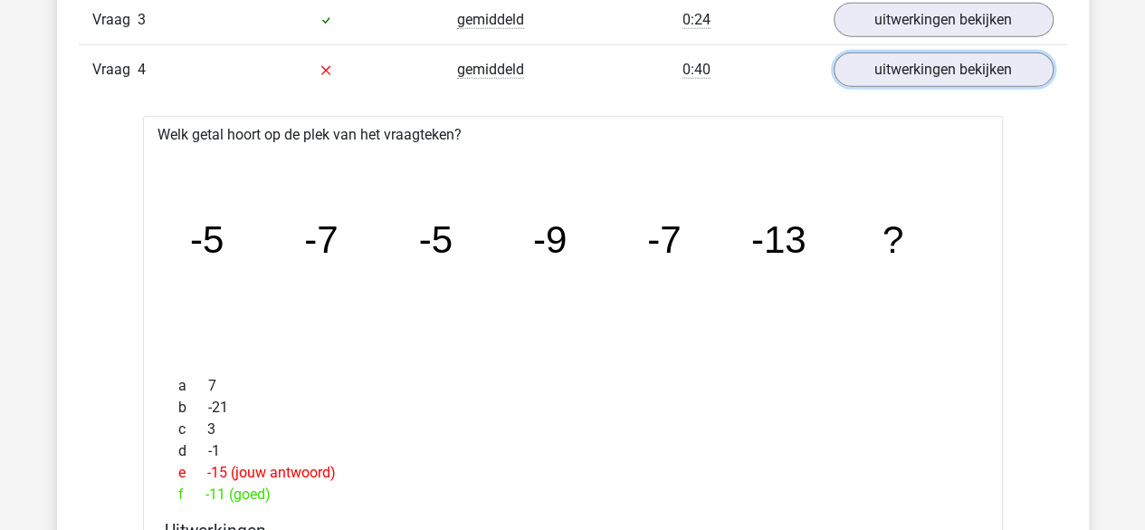
scroll to position [2164, 0]
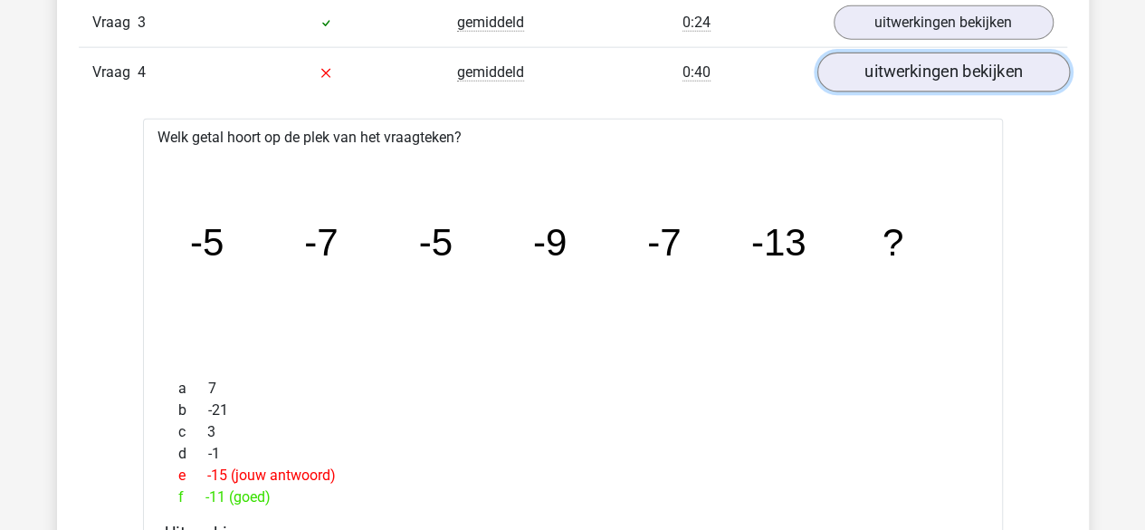
click at [912, 53] on link "uitwerkingen bekijken" at bounding box center [943, 73] width 253 height 40
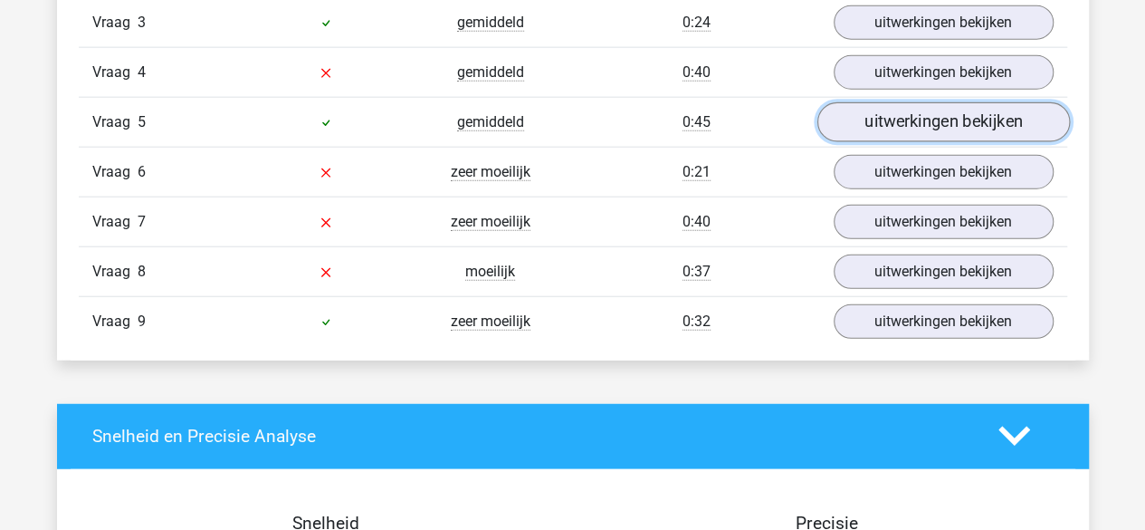
click at [920, 107] on link "uitwerkingen bekijken" at bounding box center [943, 122] width 253 height 40
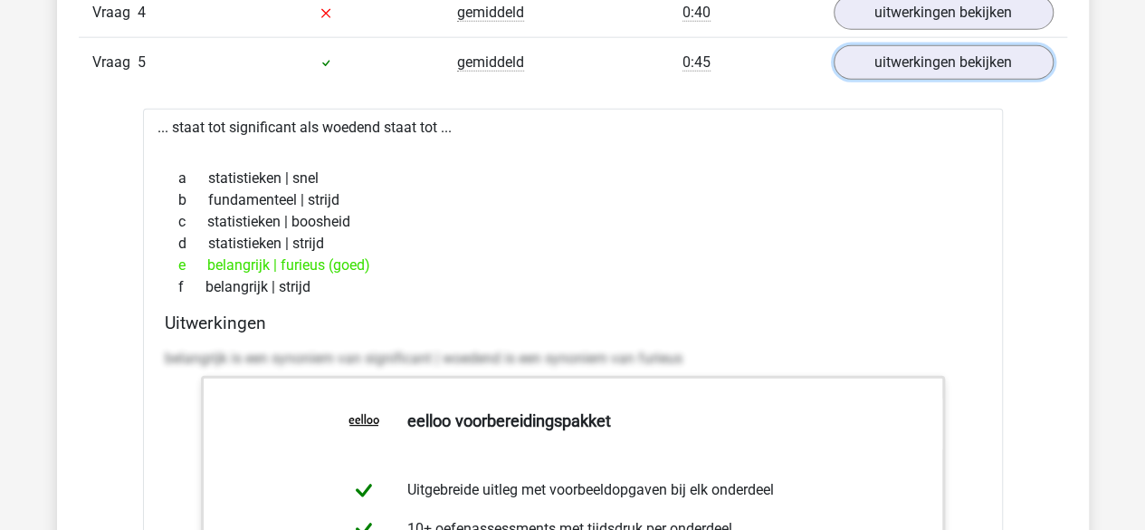
scroll to position [2219, 0]
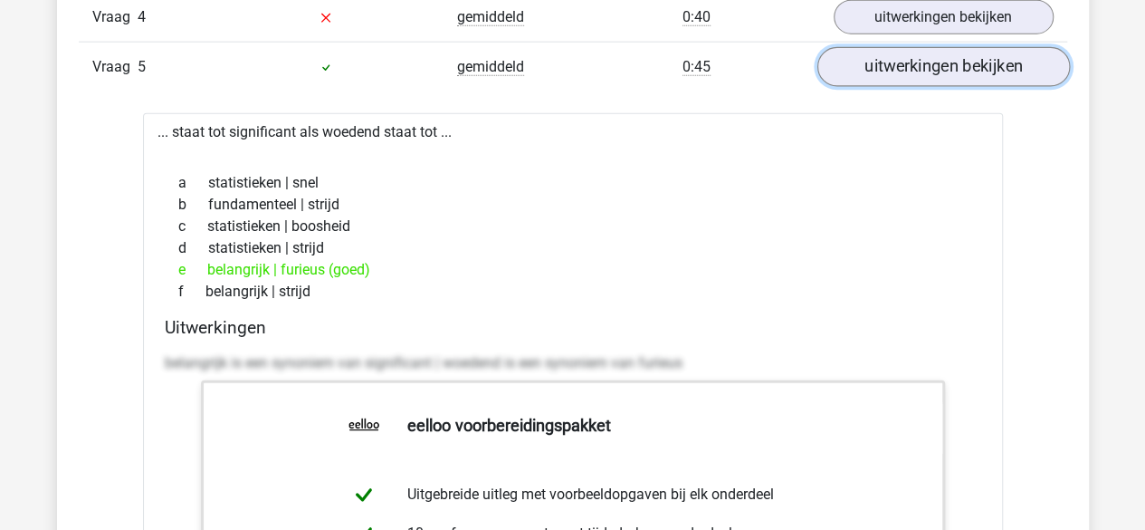
click at [936, 60] on link "uitwerkingen bekijken" at bounding box center [943, 67] width 253 height 40
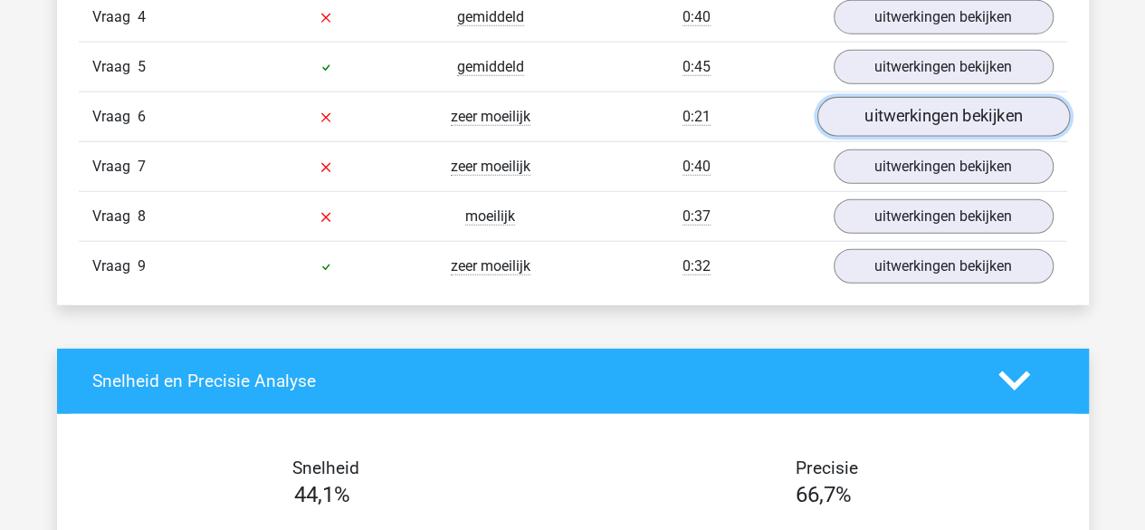
click at [925, 97] on link "uitwerkingen bekijken" at bounding box center [943, 117] width 253 height 40
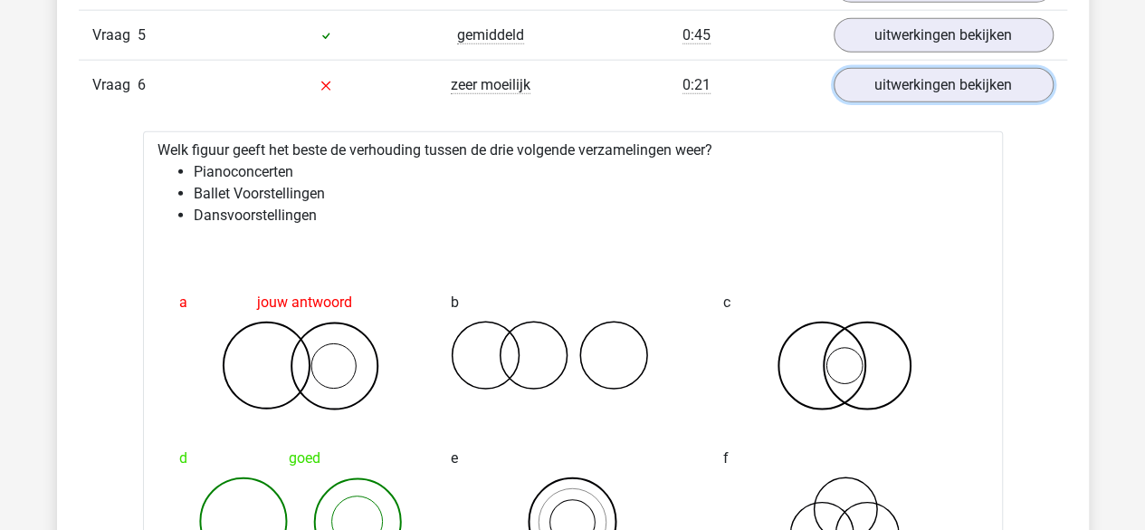
scroll to position [2144, 0]
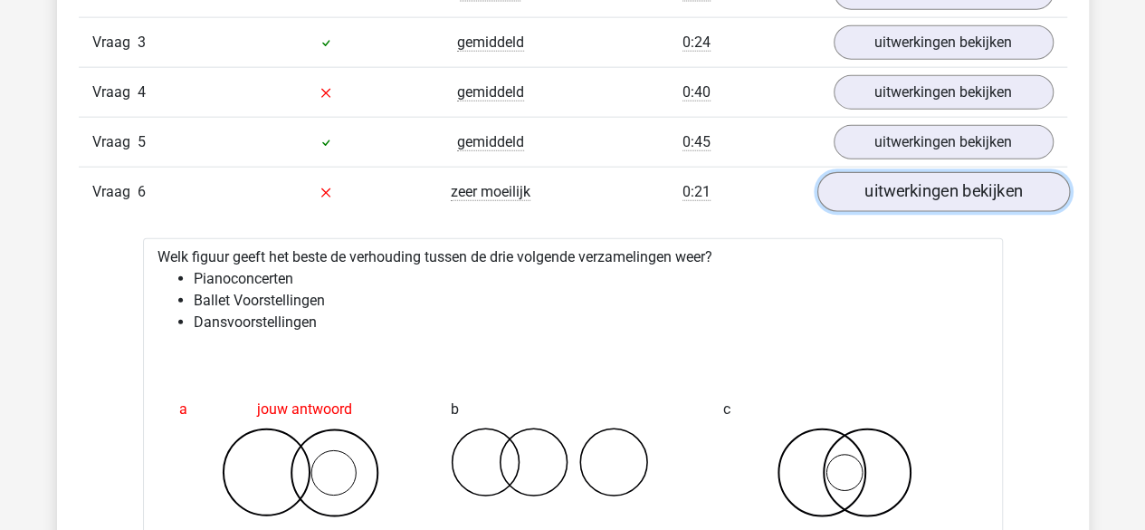
click at [865, 172] on link "uitwerkingen bekijken" at bounding box center [943, 192] width 253 height 40
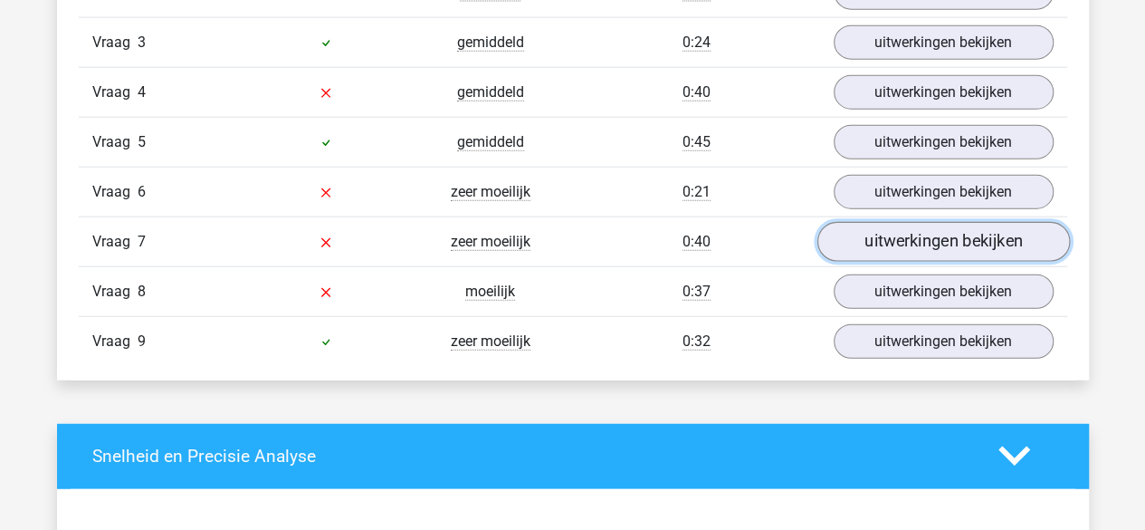
click at [877, 225] on link "uitwerkingen bekijken" at bounding box center [943, 242] width 253 height 40
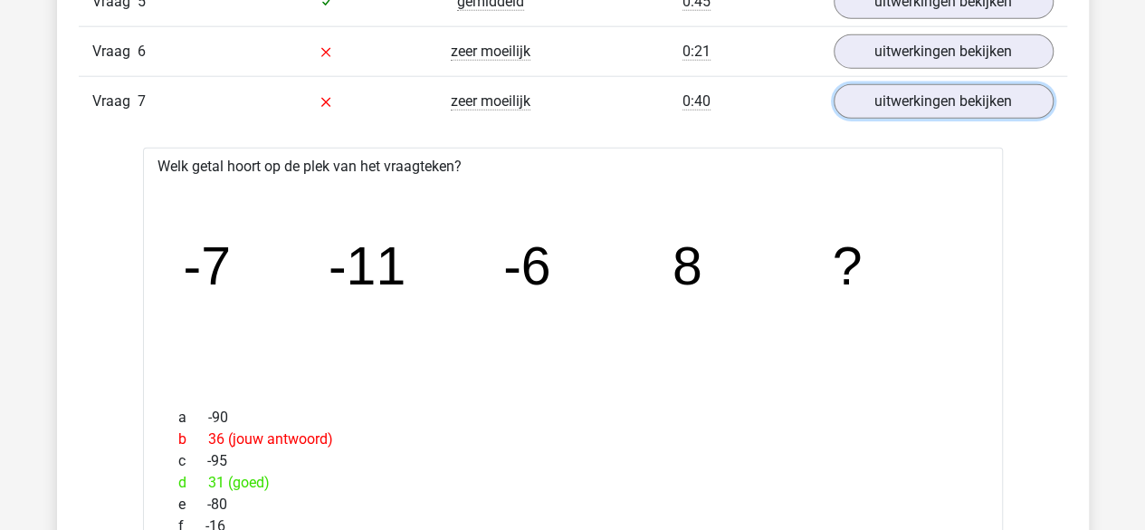
scroll to position [2283, 0]
click at [934, 90] on link "uitwerkingen bekijken" at bounding box center [943, 102] width 253 height 40
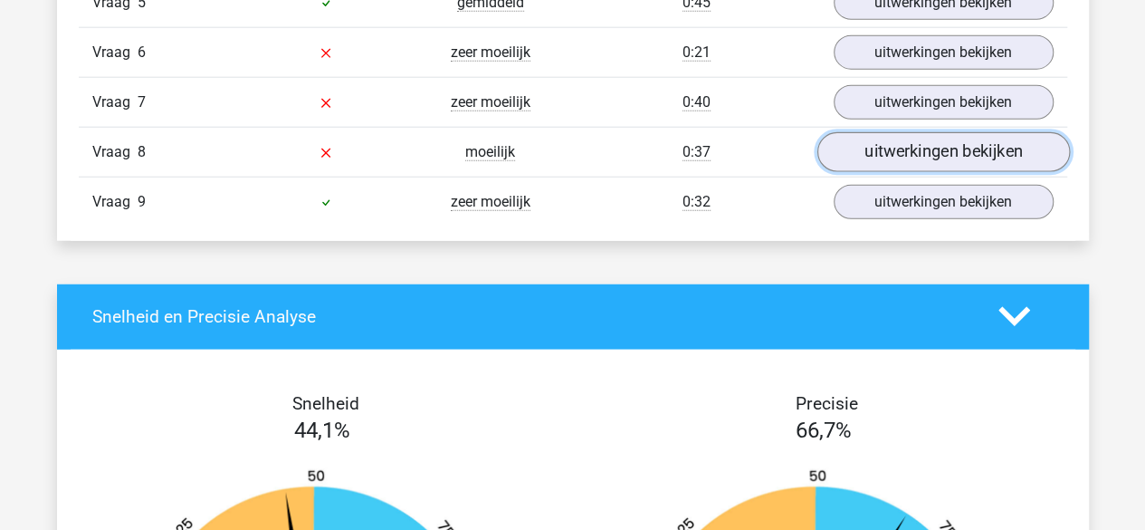
click at [914, 156] on link "uitwerkingen bekijken" at bounding box center [943, 152] width 253 height 40
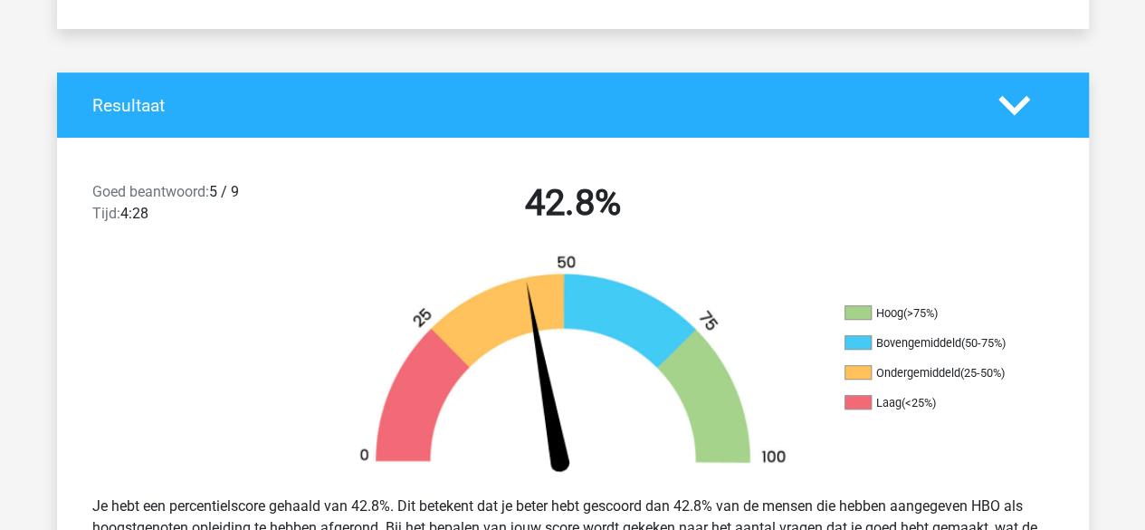
scroll to position [0, 0]
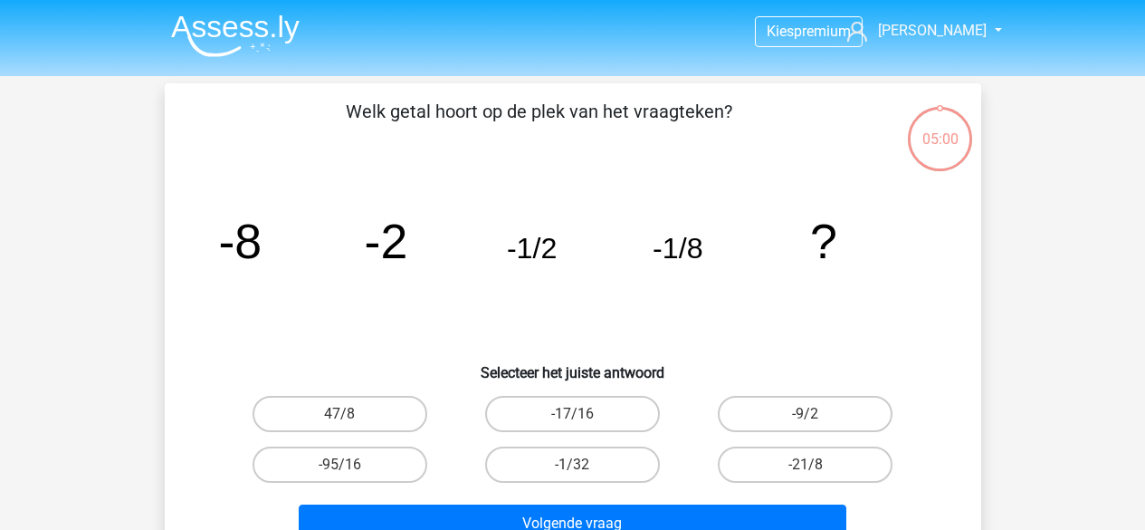
scroll to position [117, 0]
